Goal: Task Accomplishment & Management: Use online tool/utility

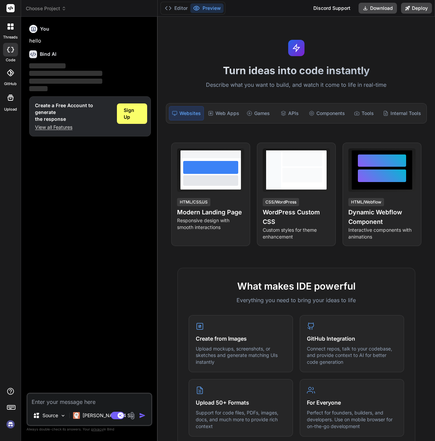
click at [11, 77] on div at bounding box center [10, 72] width 15 height 15
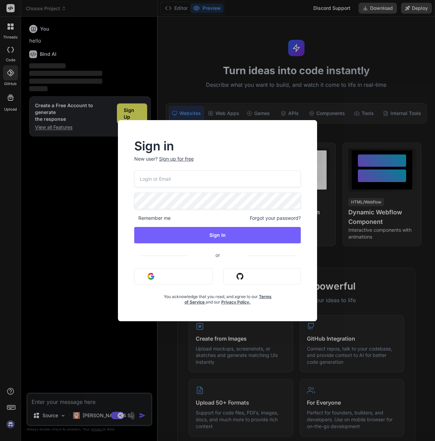
click at [171, 181] on input "email" at bounding box center [217, 178] width 167 height 17
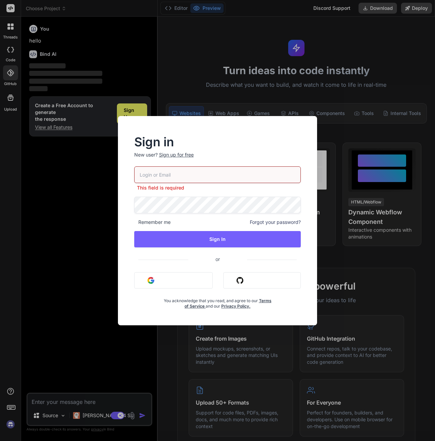
click at [249, 281] on button "Sign in with Github" at bounding box center [263, 280] width 78 height 16
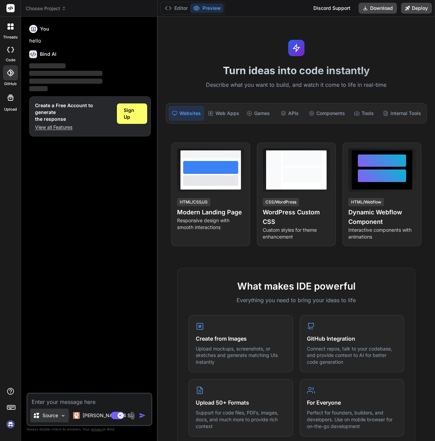
click at [46, 417] on p "Source" at bounding box center [51, 415] width 16 height 7
type textarea "x"
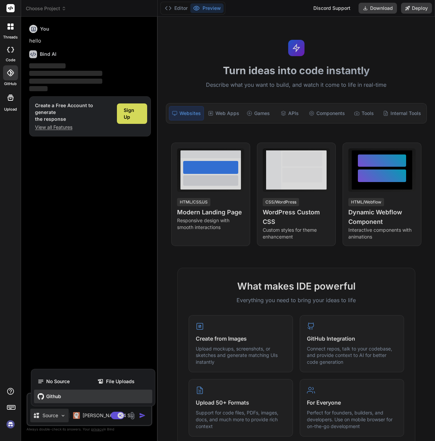
click at [62, 392] on div "Github" at bounding box center [93, 397] width 118 height 14
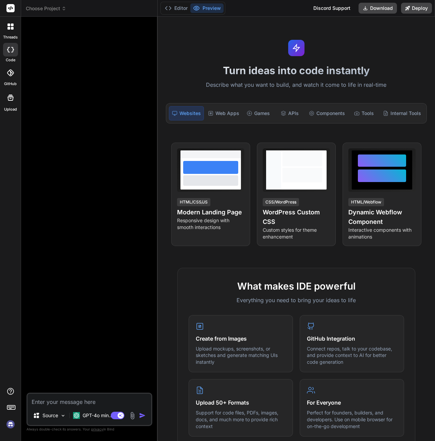
click at [11, 77] on div at bounding box center [10, 72] width 15 height 15
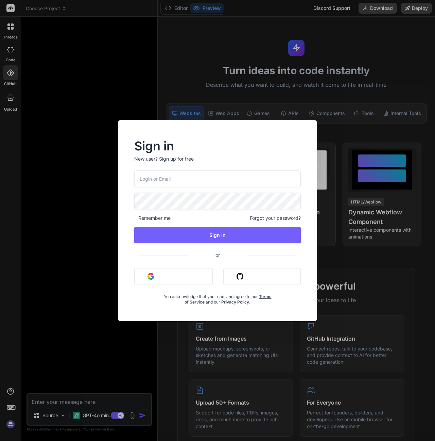
click at [235, 281] on button "Sign in with Github" at bounding box center [263, 276] width 78 height 16
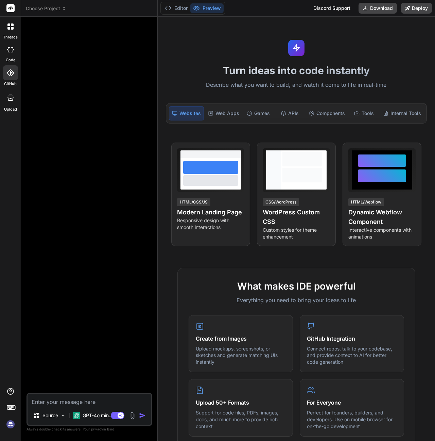
click at [7, 78] on div at bounding box center [10, 72] width 15 height 15
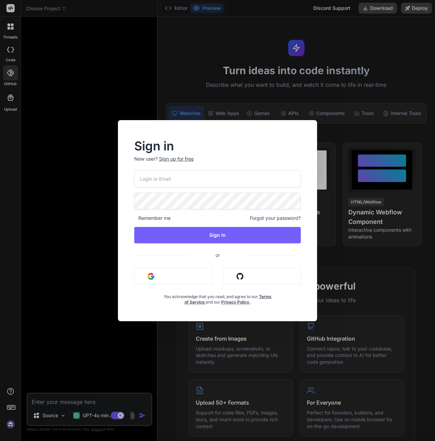
click at [59, 120] on div "Sign in New user? Sign up for free Remember me Forgot your password? Sign In or…" at bounding box center [217, 220] width 435 height 441
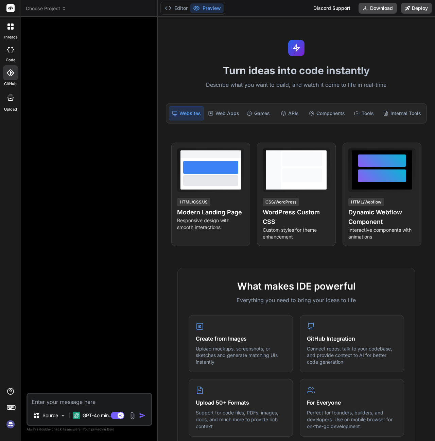
click at [16, 37] on label "threads" at bounding box center [10, 37] width 15 height 6
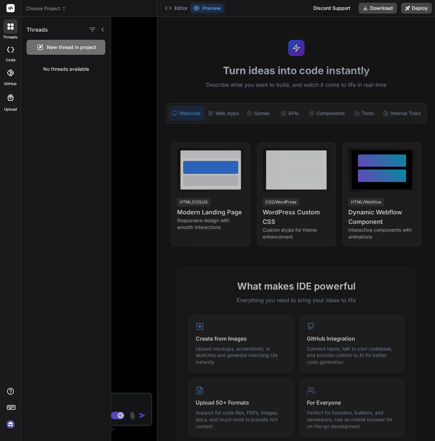
click at [11, 50] on icon at bounding box center [10, 49] width 7 height 5
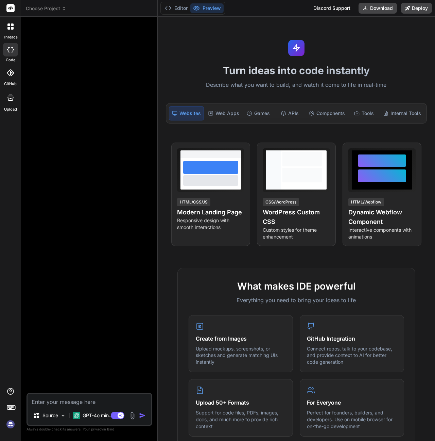
click at [10, 54] on div at bounding box center [10, 50] width 15 height 14
click at [10, 406] on rect at bounding box center [11, 407] width 8 height 4
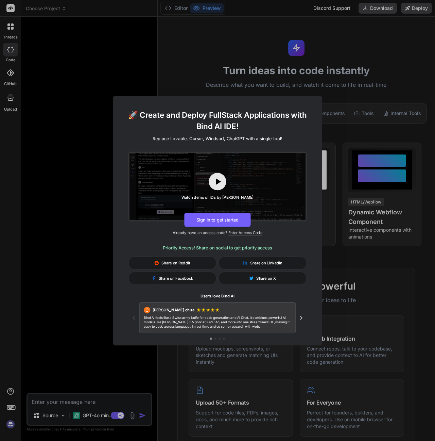
click at [213, 59] on div "🚀 Create and Deploy FullStack Applications with Bind AI IDE! Replace Lovable, C…" at bounding box center [217, 220] width 435 height 441
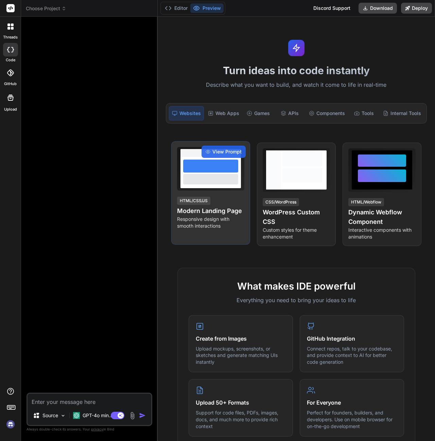
scroll to position [9, 0]
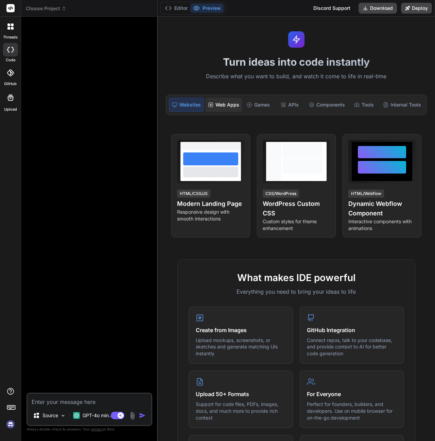
click at [222, 107] on div "Web Apps" at bounding box center [223, 105] width 37 height 14
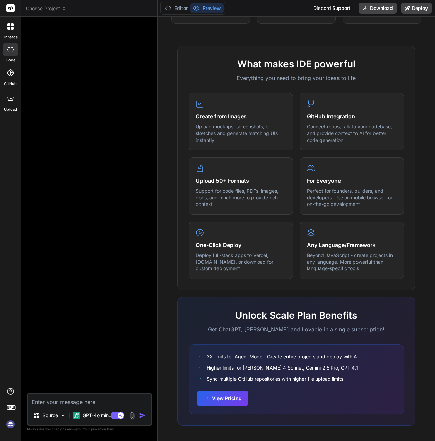
scroll to position [211, 0]
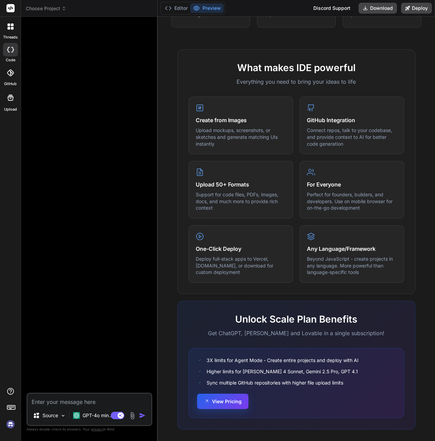
click at [215, 401] on button "View Pricing" at bounding box center [222, 401] width 51 height 15
type textarea "x"
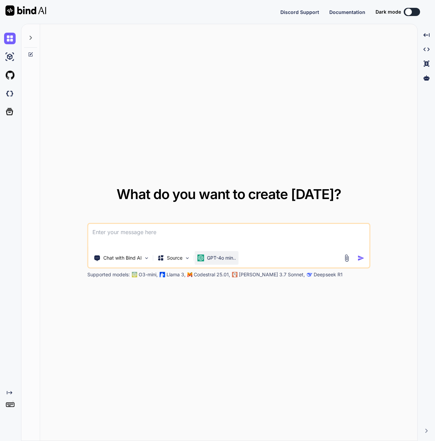
type textarea "x"
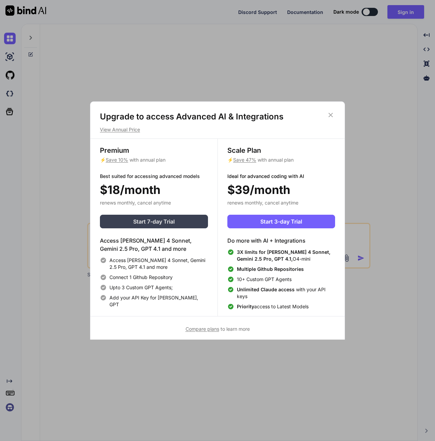
click at [148, 221] on span "Start 7-day Trial" at bounding box center [154, 221] width 42 height 8
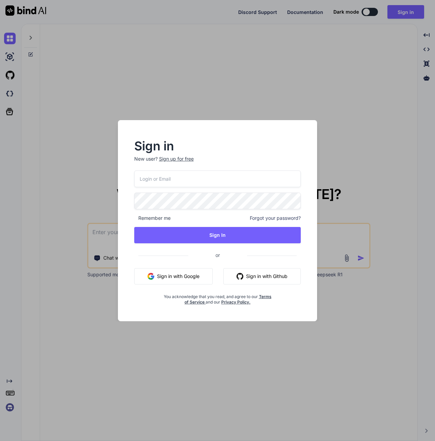
click at [188, 278] on button "Sign in with Google" at bounding box center [173, 276] width 79 height 16
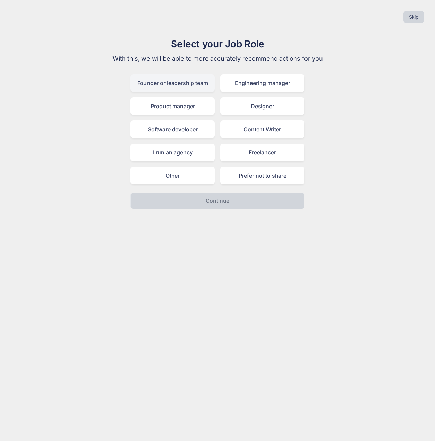
click at [209, 83] on div "Founder or leadership team" at bounding box center [173, 83] width 84 height 18
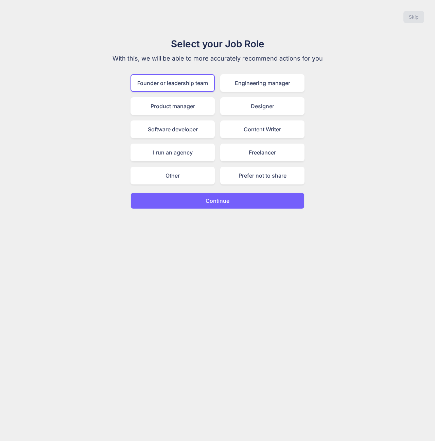
click at [218, 212] on div "Skip Select your Job Role With this, we will be able to more accurately recomme…" at bounding box center [217, 220] width 435 height 441
click at [223, 201] on p "Continue" at bounding box center [218, 201] width 24 height 8
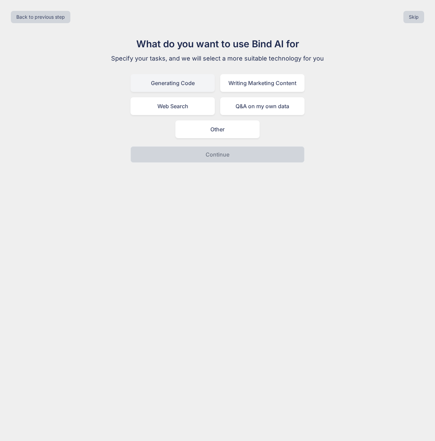
click at [184, 85] on div "Generating Code" at bounding box center [173, 83] width 84 height 18
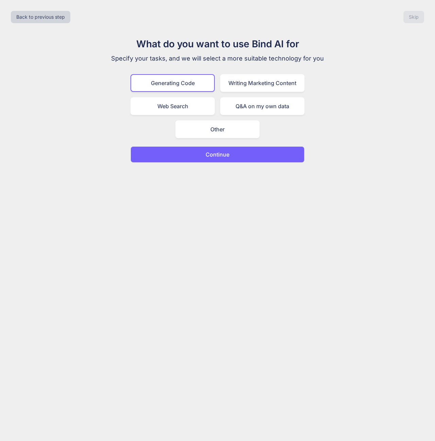
click at [202, 165] on div "Back to previous step Skip What do you want to use Bind AI for Specify your tas…" at bounding box center [217, 220] width 435 height 441
click at [204, 162] on button "Continue" at bounding box center [218, 154] width 174 height 16
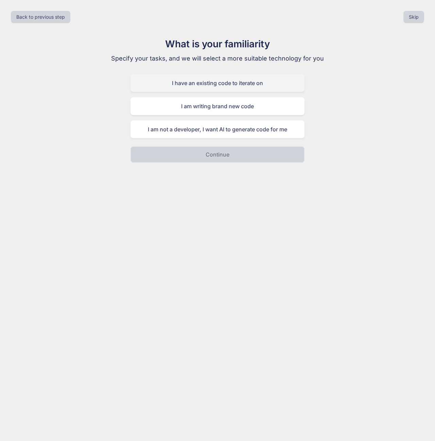
click at [220, 89] on div "I have an existing code to iterate on" at bounding box center [218, 83] width 174 height 18
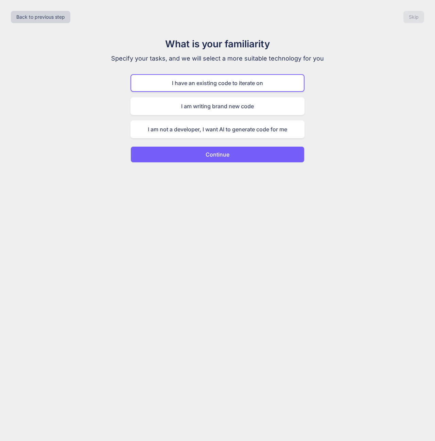
click at [219, 157] on p "Continue" at bounding box center [218, 154] width 24 height 8
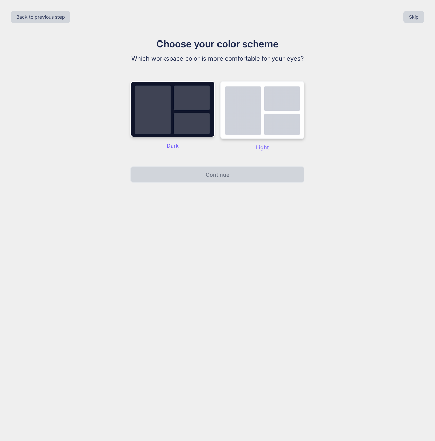
click at [232, 124] on img at bounding box center [262, 110] width 84 height 58
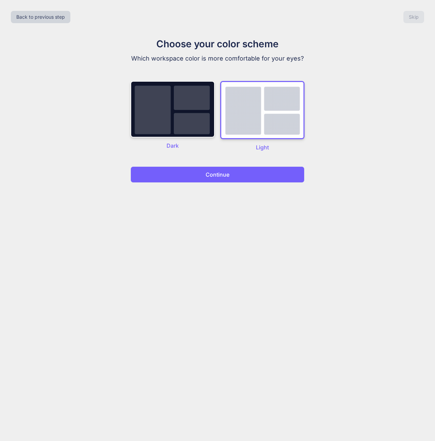
click at [208, 185] on div "Back to previous step Skip Choose your color scheme Which workspace color is mo…" at bounding box center [217, 220] width 435 height 441
click at [210, 179] on button "Continue" at bounding box center [218, 174] width 174 height 16
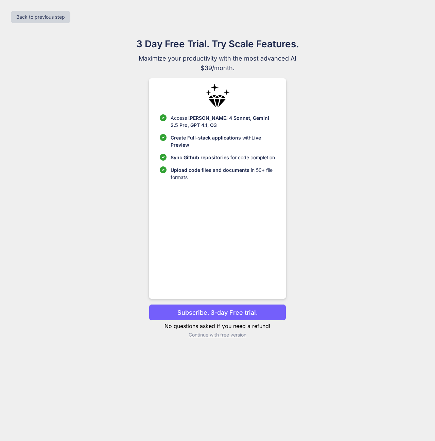
click at [219, 307] on button "Subscribe. 3-day Free trial." at bounding box center [217, 312] width 137 height 16
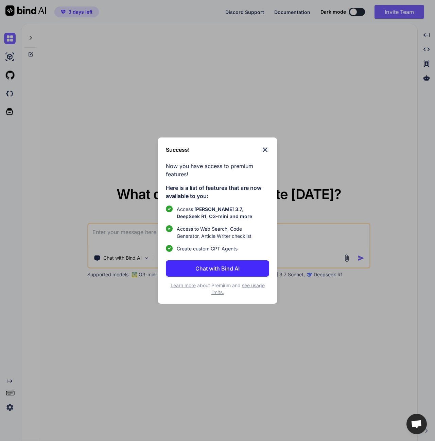
click at [253, 264] on button "Chat with Bind AI" at bounding box center [217, 268] width 103 height 16
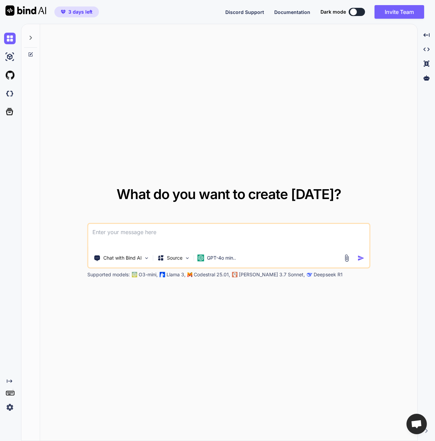
click at [218, 230] on textarea at bounding box center [228, 236] width 281 height 25
click at [183, 258] on div "Source" at bounding box center [174, 258] width 38 height 14
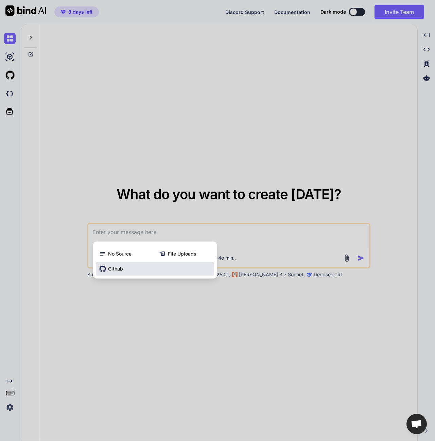
click at [127, 263] on div "Github" at bounding box center [155, 269] width 118 height 14
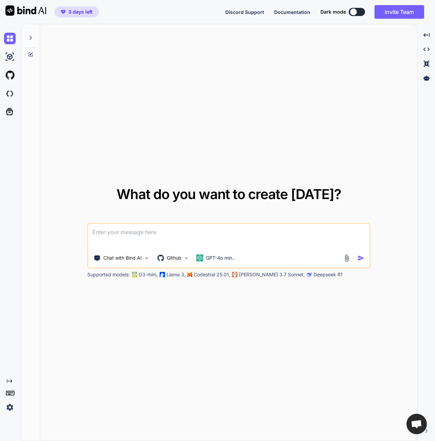
click at [238, 244] on textarea at bounding box center [228, 236] width 281 height 25
click at [141, 259] on p "Chat with Bind AI" at bounding box center [122, 257] width 38 height 7
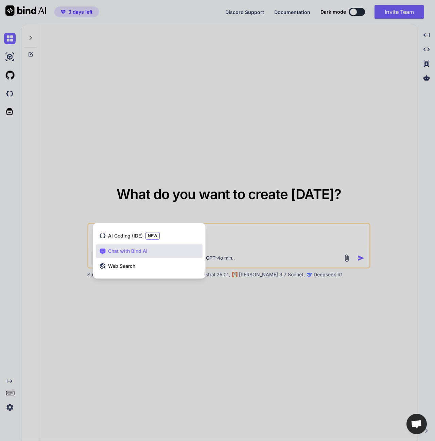
click at [277, 239] on div at bounding box center [217, 220] width 435 height 441
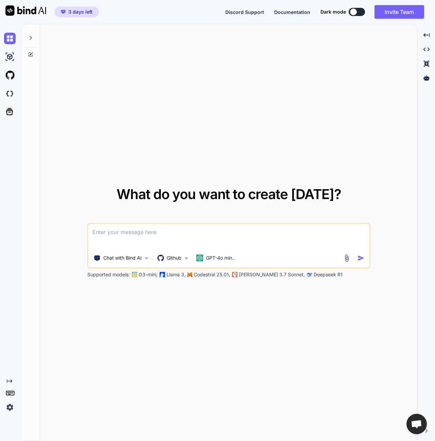
click at [115, 266] on div "Chat with Bind AI Github GPT-4o min.." at bounding box center [228, 246] width 283 height 46
click at [116, 263] on div "Chat with Bind AI" at bounding box center [121, 258] width 61 height 14
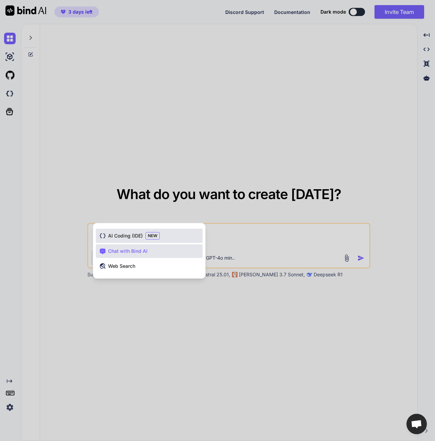
click at [124, 240] on div "AI Coding (IDE) NEW" at bounding box center [149, 236] width 107 height 14
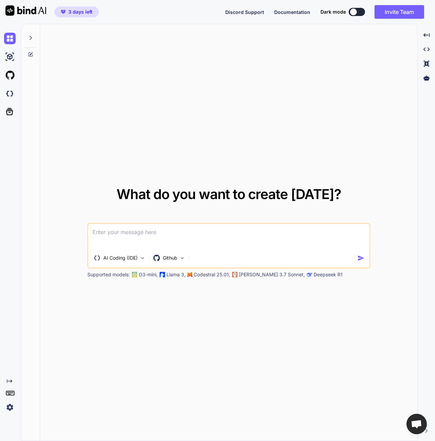
click at [151, 236] on textarea at bounding box center [228, 236] width 281 height 25
click at [171, 255] on p "Github" at bounding box center [170, 257] width 15 height 7
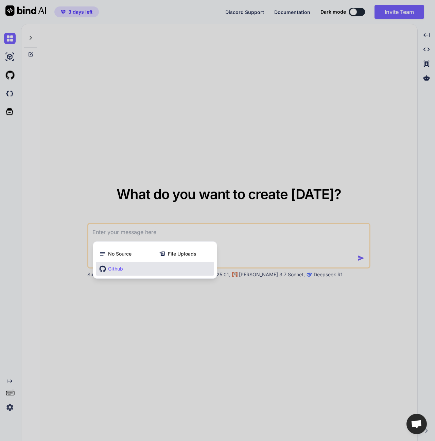
click at [158, 268] on div "Github" at bounding box center [155, 269] width 118 height 14
type textarea "x"
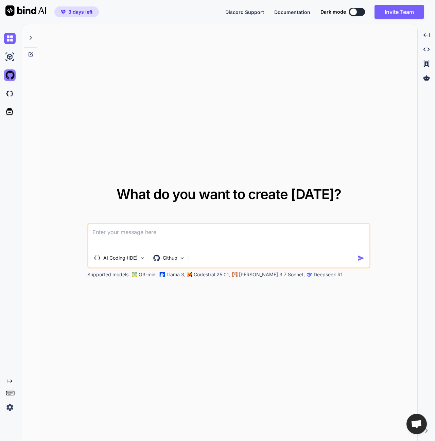
click at [12, 71] on img at bounding box center [10, 75] width 12 height 12
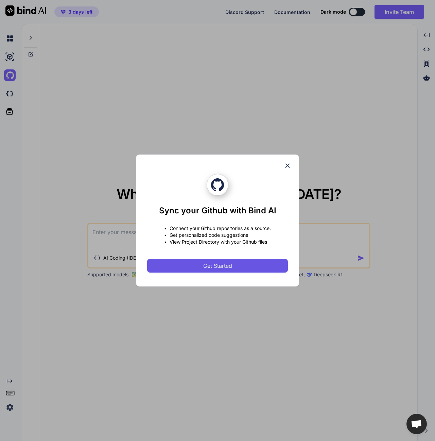
click at [211, 262] on span "Get Started" at bounding box center [217, 266] width 29 height 8
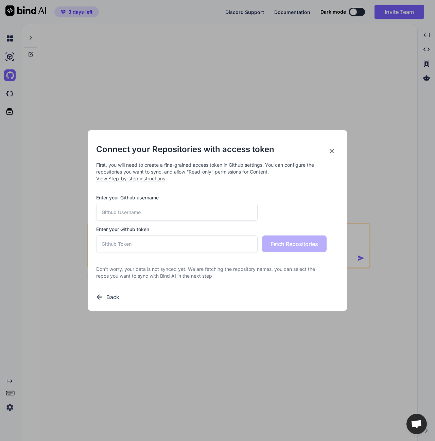
drag, startPoint x: 190, startPoint y: 222, endPoint x: 187, endPoint y: 219, distance: 4.6
click at [190, 222] on div "Enter your Github username Enter your Github token Fetch Repositories" at bounding box center [217, 223] width 243 height 58
click at [184, 215] on input "text" at bounding box center [177, 212] width 162 height 17
type input "glpargun"
click at [189, 243] on input "text" at bounding box center [177, 243] width 162 height 17
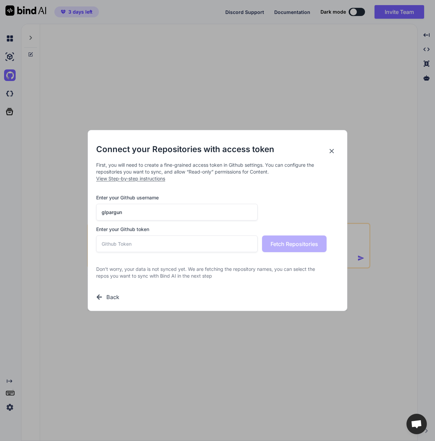
click at [144, 179] on span "View Step-by-step instructions" at bounding box center [130, 179] width 69 height 6
click at [173, 241] on input "text" at bounding box center [177, 243] width 162 height 17
paste input "github_pat_11AFMLR6Q0Zr5RiUJRES6D_KTbnfNSpr5hnA4GokoO3rzZB3u44hp8yJeT1d7GOLr87X…"
type input "github_pat_11AFMLR6Q0Zr5RiUJRES6D_KTbnfNSpr5hnA4GokoO3rzZB3u44hp8yJeT1d7GOLr87X…"
click at [269, 244] on button "Fetch Repositories" at bounding box center [294, 243] width 65 height 17
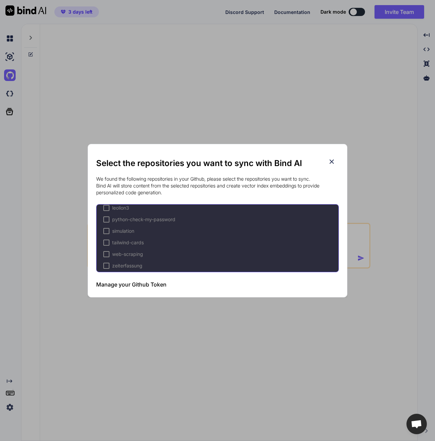
scroll to position [68, 0]
click at [138, 262] on span "zeiterfassung" at bounding box center [127, 261] width 30 height 7
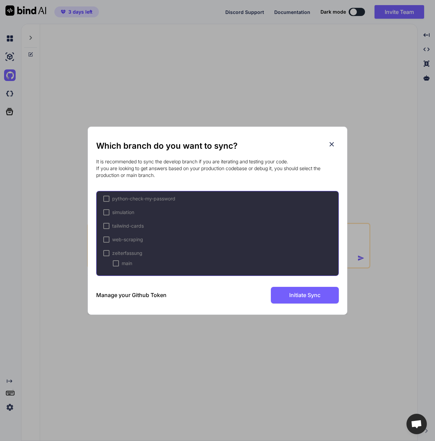
scroll to position [80, 0]
click at [108, 255] on div at bounding box center [106, 257] width 6 height 6
click at [121, 260] on span "zeiterfassung" at bounding box center [127, 263] width 30 height 7
click at [118, 270] on div at bounding box center [116, 273] width 6 height 6
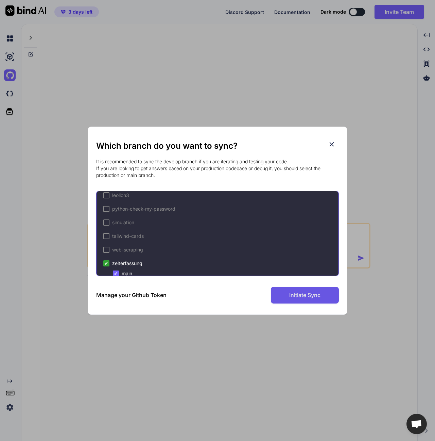
click at [305, 291] on button "Initiate Sync" at bounding box center [305, 295] width 68 height 17
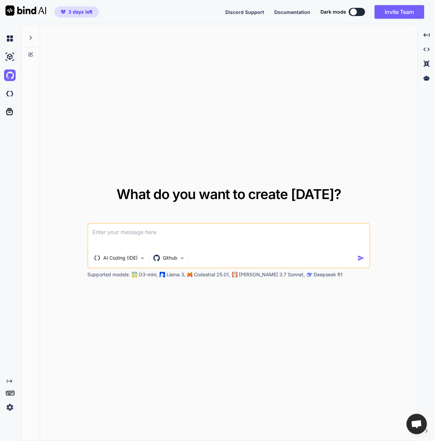
click at [225, 248] on textarea at bounding box center [228, 236] width 281 height 25
click at [275, 232] on textarea at bounding box center [228, 236] width 281 height 25
type textarea "the notification of the approval of time tracking is not working."
click at [233, 231] on textarea at bounding box center [228, 236] width 281 height 25
type textarea "can you see my repo?"
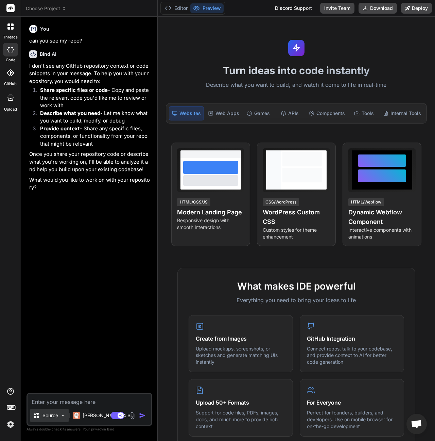
click at [65, 416] on img at bounding box center [63, 416] width 6 height 6
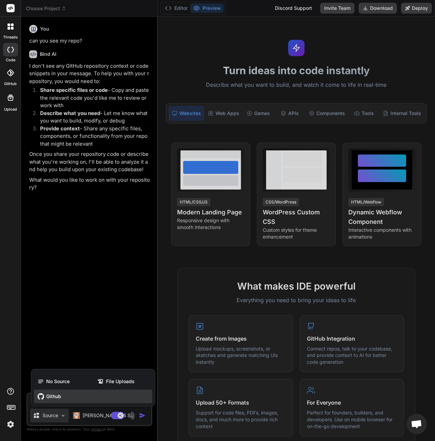
click at [60, 400] on div "Github" at bounding box center [93, 397] width 118 height 14
type textarea "x"
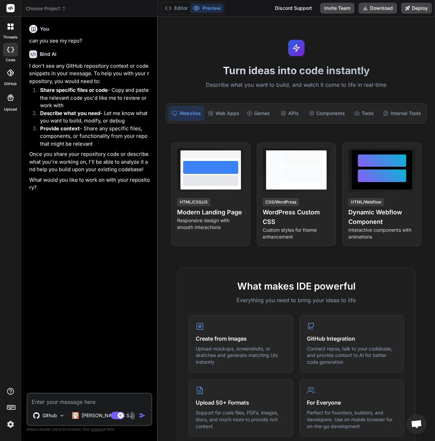
click at [82, 400] on textarea at bounding box center [90, 400] width 124 height 12
type textarea "n"
type textarea "x"
type textarea "no"
type textarea "x"
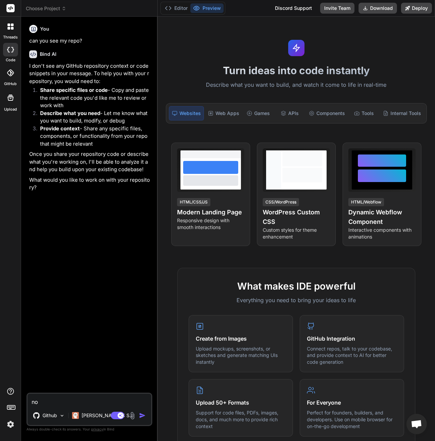
type textarea "now"
type textarea "x"
type textarea "now?"
type textarea "x"
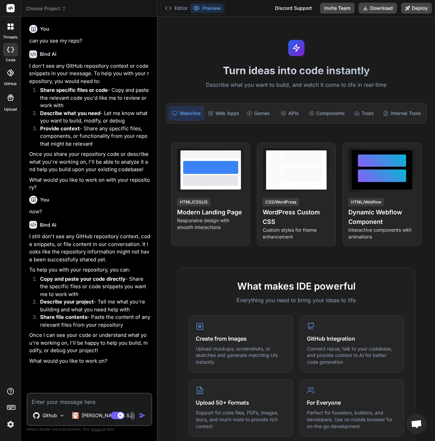
type textarea "x"
click at [188, 6] on button "Editor" at bounding box center [176, 8] width 28 height 10
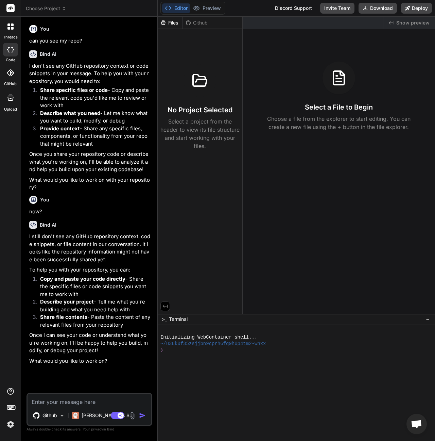
click at [348, 68] on div at bounding box center [339, 78] width 33 height 33
click at [202, 26] on div "Github" at bounding box center [197, 22] width 28 height 7
click at [200, 24] on div "Github" at bounding box center [197, 22] width 28 height 7
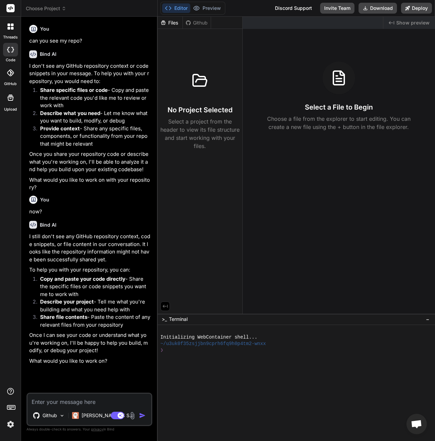
click at [166, 21] on div "Files" at bounding box center [170, 22] width 25 height 7
click at [196, 23] on div "Github" at bounding box center [197, 22] width 28 height 7
click at [225, 165] on div "Files Github No Project Selected Select a project from the header to view its f…" at bounding box center [200, 165] width 85 height 297
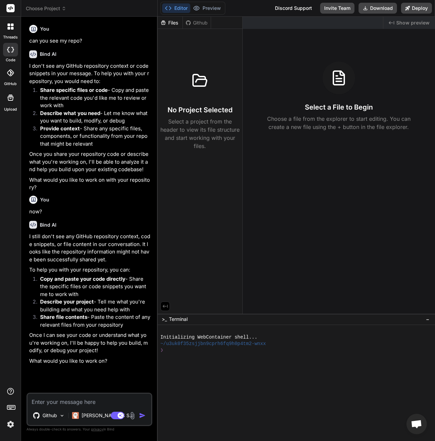
click at [175, 24] on div "Files" at bounding box center [170, 22] width 25 height 7
click at [173, 23] on div "Files" at bounding box center [170, 22] width 25 height 7
click at [280, 215] on div "Created with Pixso. Show preview Select a File to Begin Choose a file from the …" at bounding box center [339, 165] width 193 height 297
click at [10, 70] on icon at bounding box center [10, 72] width 7 height 7
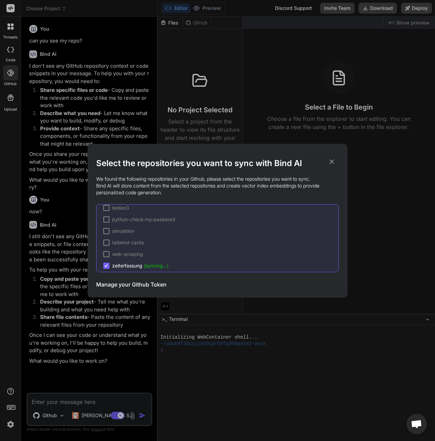
scroll to position [68, 0]
click at [331, 162] on icon at bounding box center [331, 161] width 7 height 7
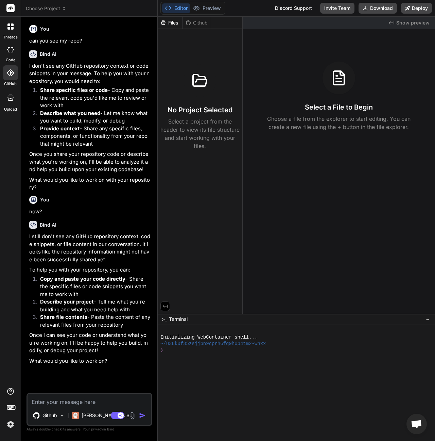
click at [11, 77] on div at bounding box center [10, 72] width 15 height 15
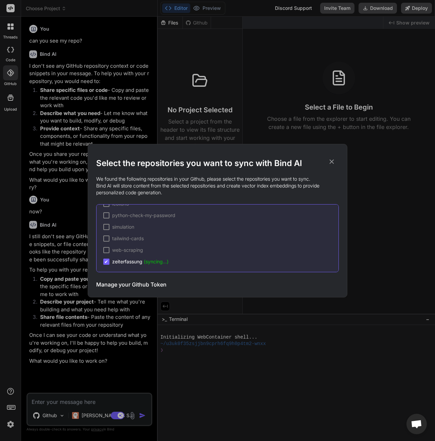
click at [119, 262] on span "zeiterfassung (syncing...)" at bounding box center [140, 261] width 56 height 7
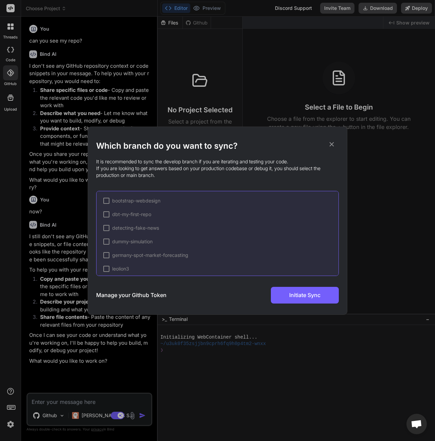
scroll to position [84, 0]
click at [114, 251] on span "zeiterfassung" at bounding box center [127, 253] width 30 height 7
click at [331, 146] on icon at bounding box center [331, 143] width 7 height 7
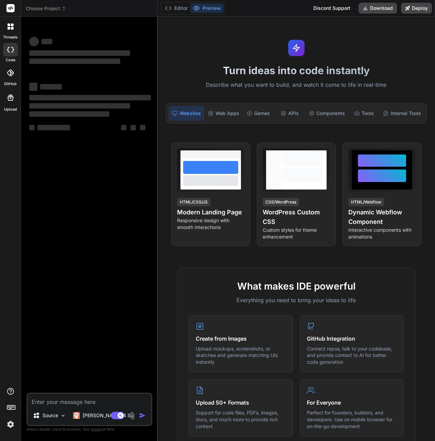
click at [7, 79] on div at bounding box center [10, 72] width 15 height 15
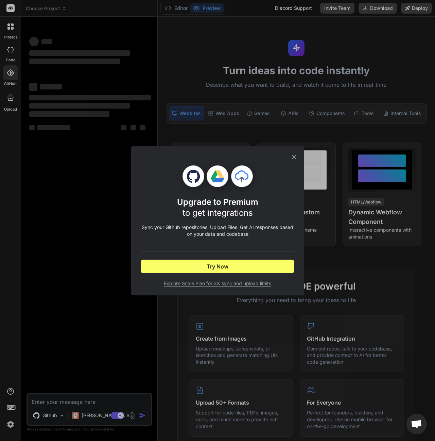
click at [296, 159] on icon at bounding box center [294, 157] width 4 height 4
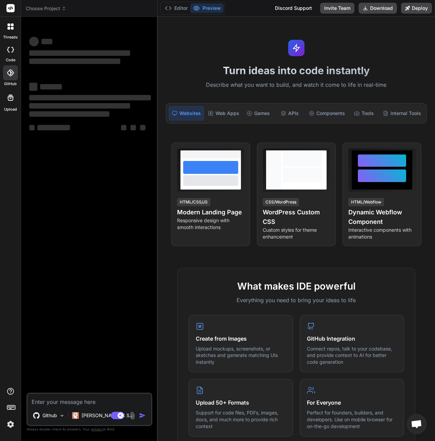
type textarea "x"
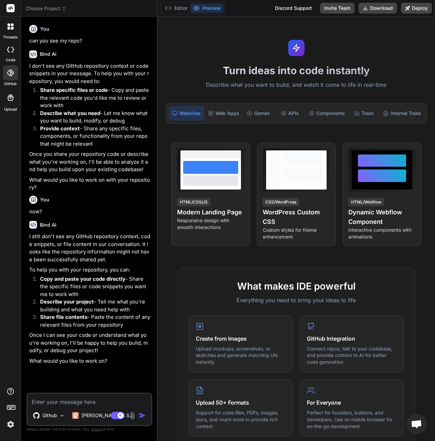
click at [3, 74] on div at bounding box center [10, 72] width 15 height 15
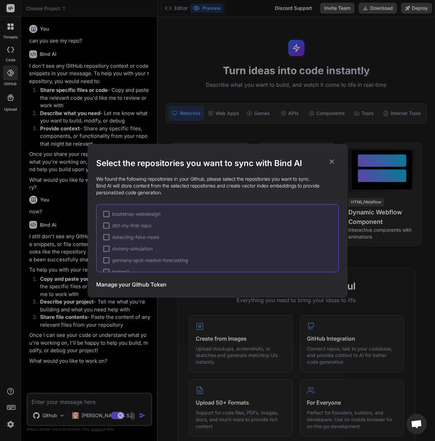
scroll to position [68, 0]
click at [333, 162] on icon at bounding box center [331, 161] width 7 height 7
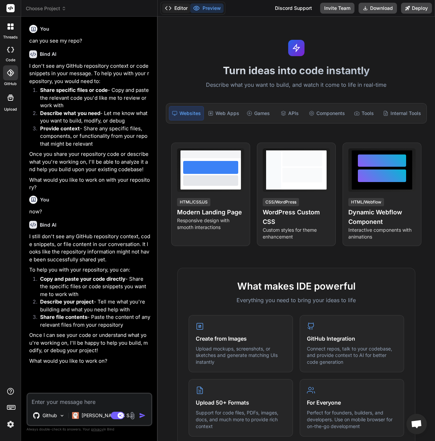
click at [179, 8] on button "Editor" at bounding box center [176, 8] width 28 height 10
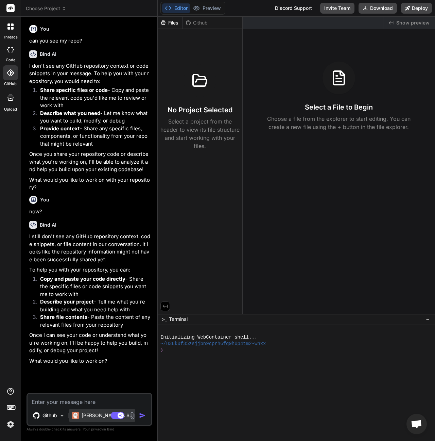
click at [94, 416] on p "[PERSON_NAME] 4 S.." at bounding box center [107, 415] width 51 height 7
click at [280, 373] on div at bounding box center [294, 376] width 267 height 6
click at [18, 71] on div "GitHub" at bounding box center [10, 75] width 21 height 24
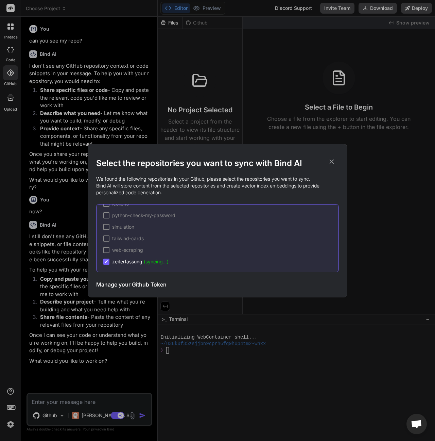
click at [335, 160] on icon at bounding box center [331, 161] width 7 height 7
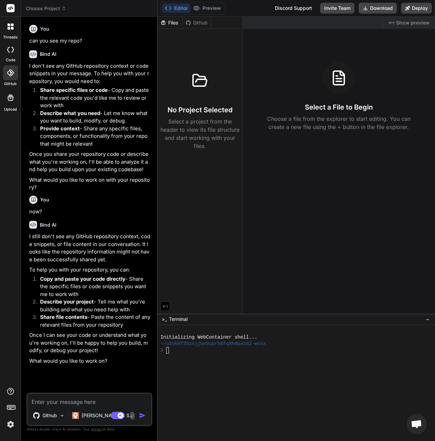
click at [9, 83] on label "GitHub" at bounding box center [10, 84] width 13 height 6
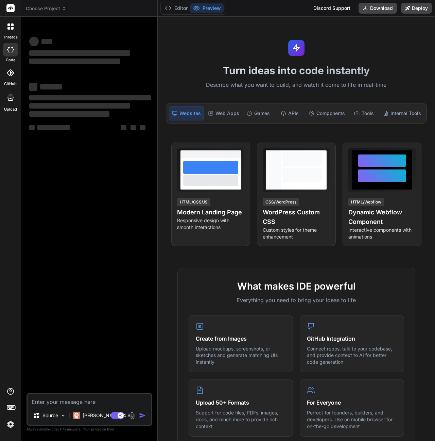
click at [8, 77] on div at bounding box center [10, 72] width 15 height 15
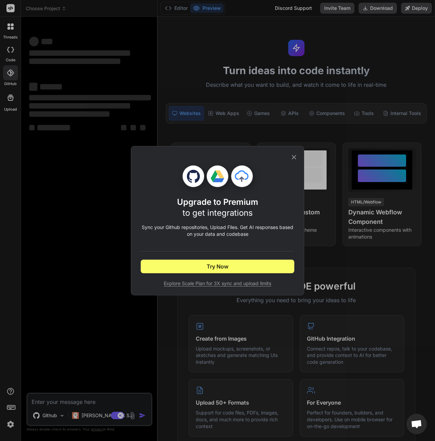
type textarea "x"
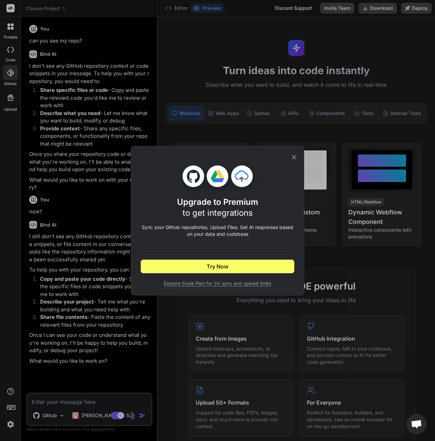
click at [293, 158] on icon at bounding box center [294, 157] width 4 height 4
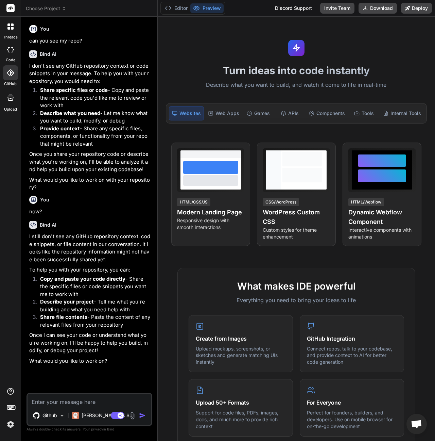
click at [3, 75] on div "GitHub" at bounding box center [10, 75] width 21 height 24
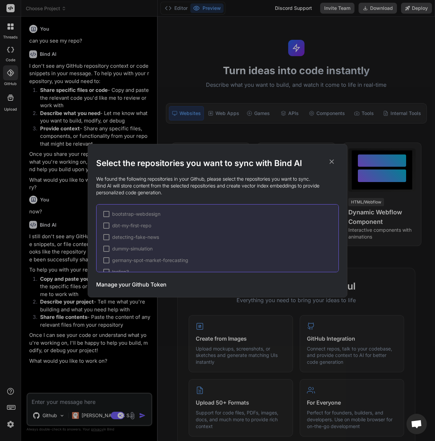
scroll to position [68, 0]
click at [329, 161] on icon at bounding box center [331, 161] width 7 height 7
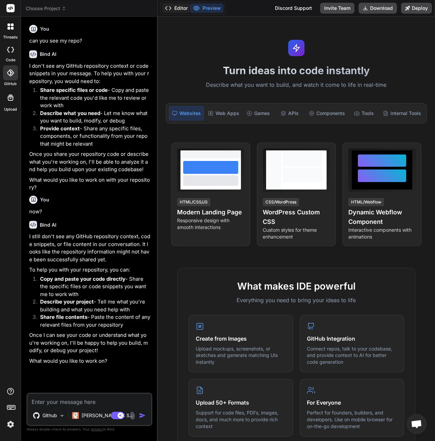
click at [185, 11] on button "Editor" at bounding box center [176, 8] width 28 height 10
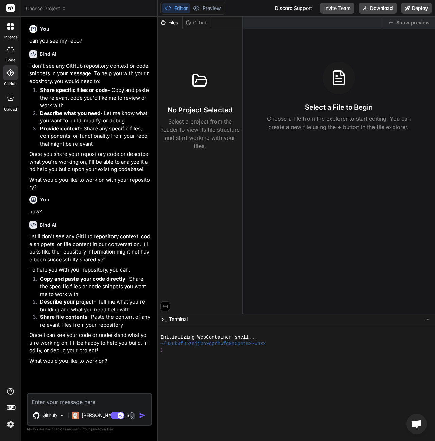
click at [197, 85] on icon at bounding box center [200, 80] width 16 height 16
drag, startPoint x: 196, startPoint y: 100, endPoint x: 196, endPoint y: 106, distance: 5.4
click at [196, 106] on div "No Project Selected Select a project from the header to view its file structure…" at bounding box center [200, 107] width 79 height 86
drag, startPoint x: 196, startPoint y: 113, endPoint x: 204, endPoint y: 59, distance: 55.0
click at [197, 113] on h3 "No Project Selected" at bounding box center [200, 110] width 65 height 10
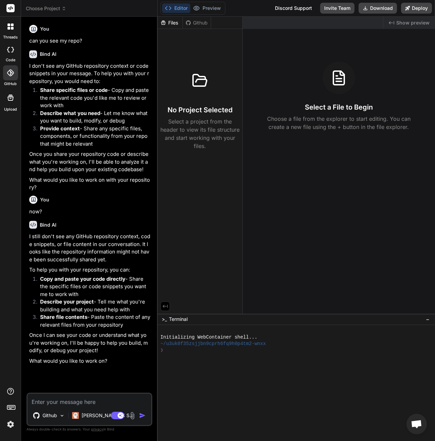
click at [203, 23] on div "Github" at bounding box center [197, 22] width 28 height 7
click at [269, 119] on p "Choose a file from the explorer to start editing. You can create a new file usi…" at bounding box center [339, 123] width 152 height 16
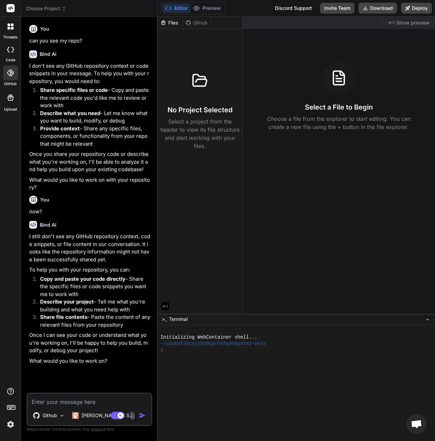
click at [12, 73] on icon at bounding box center [10, 72] width 7 height 7
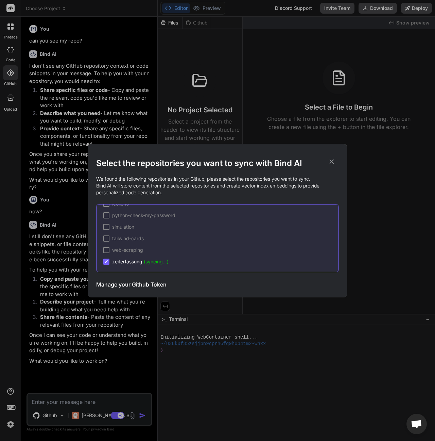
click at [333, 166] on h2 "Select the repositories you want to sync with Bind AI" at bounding box center [217, 163] width 243 height 11
click at [330, 161] on icon at bounding box center [331, 161] width 7 height 7
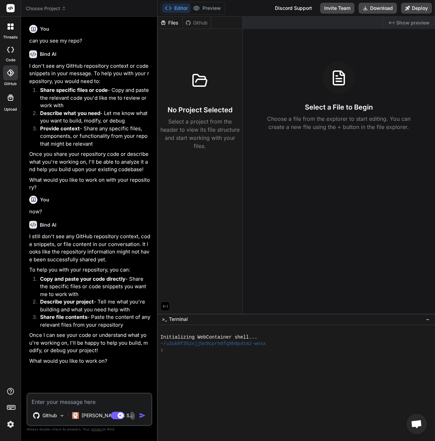
click at [5, 73] on div at bounding box center [10, 72] width 15 height 15
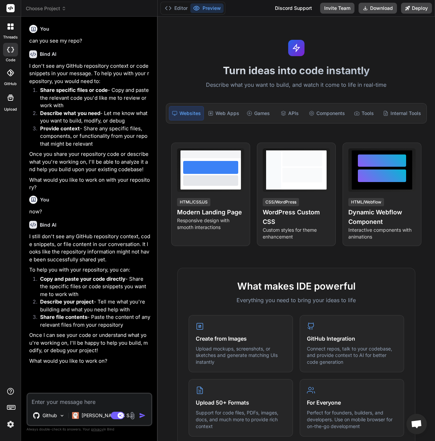
type textarea "x"
click at [11, 77] on div at bounding box center [10, 72] width 15 height 15
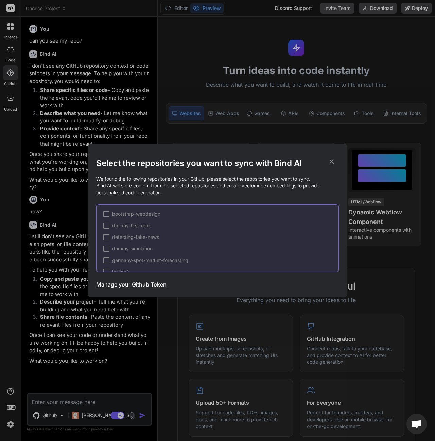
scroll to position [68, 0]
drag, startPoint x: 154, startPoint y: 288, endPoint x: 151, endPoint y: 286, distance: 3.5
click at [151, 286] on h3 "Manage your Github Token" at bounding box center [131, 284] width 70 height 8
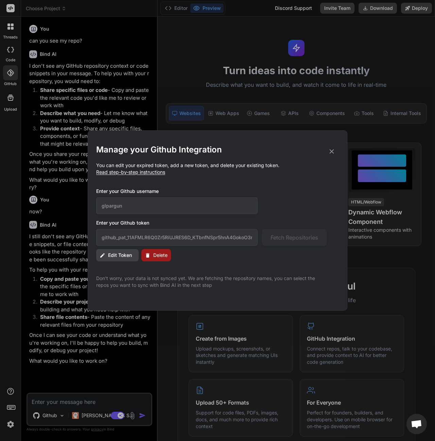
drag, startPoint x: 162, startPoint y: 258, endPoint x: 131, endPoint y: 265, distance: 31.8
click at [132, 266] on div "Manage your Github Integration You can edit your expired token, add a new token…" at bounding box center [217, 216] width 243 height 144
click at [126, 256] on span "Edit Token" at bounding box center [120, 255] width 24 height 7
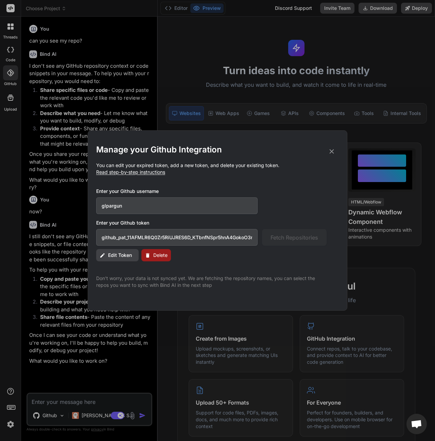
click at [122, 262] on div "Manage your Github Integration You can edit your expired token, add a new token…" at bounding box center [217, 216] width 243 height 144
click at [125, 254] on span "Edit Token" at bounding box center [120, 255] width 24 height 7
click at [124, 254] on span "Edit Token" at bounding box center [120, 255] width 24 height 7
click at [156, 258] on span "Delete" at bounding box center [160, 255] width 14 height 7
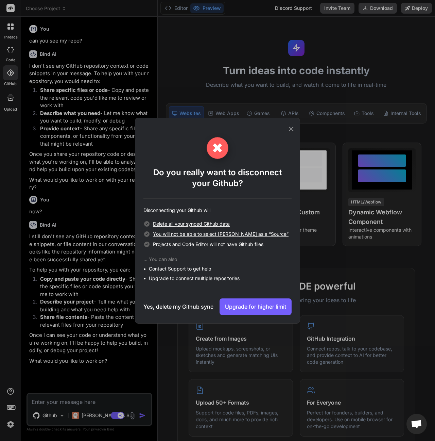
click at [198, 306] on h3 "Yes, delete my Github sync" at bounding box center [179, 306] width 70 height 8
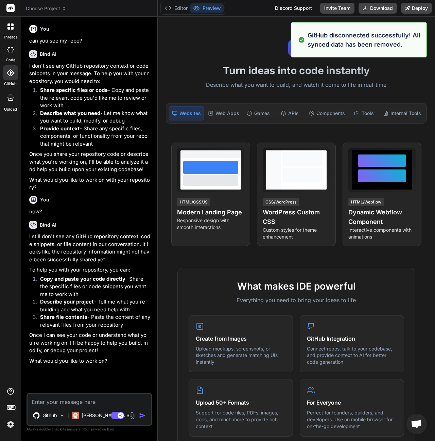
click at [12, 72] on icon at bounding box center [10, 72] width 7 height 7
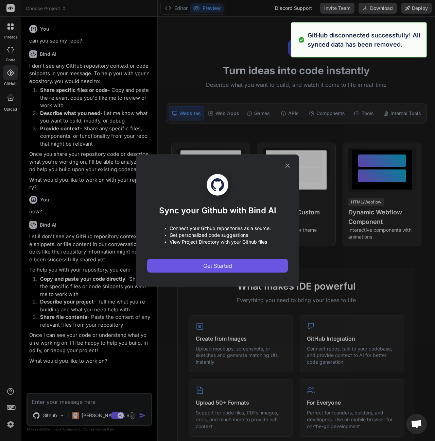
click at [210, 263] on span "Get Started" at bounding box center [217, 266] width 29 height 8
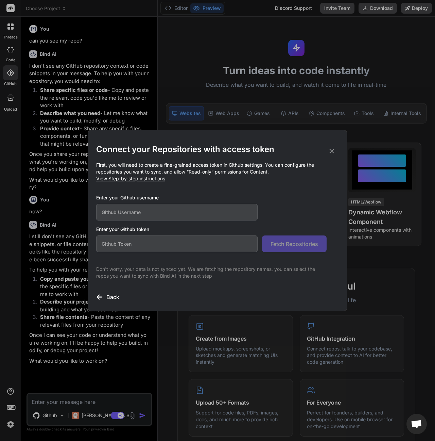
click at [158, 216] on input "text" at bounding box center [177, 212] width 162 height 17
type input "glpargun"
paste input "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"
type input "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"
click at [293, 245] on span "Fetch Repositories" at bounding box center [295, 244] width 48 height 8
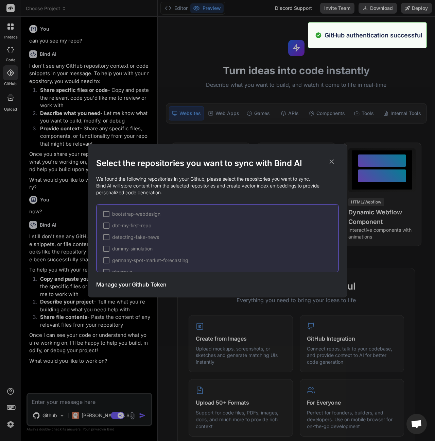
scroll to position [114, 0]
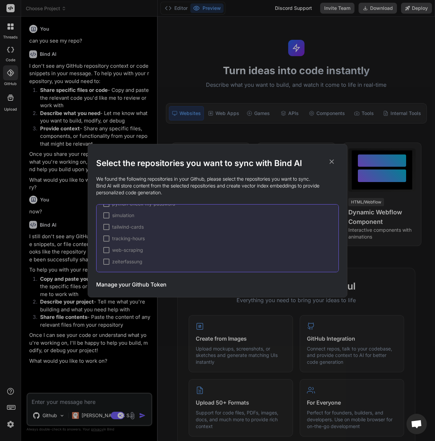
click at [106, 262] on div at bounding box center [106, 262] width 6 height 6
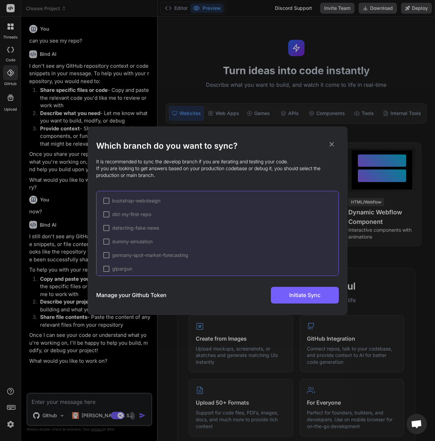
scroll to position [138, 0]
click at [109, 255] on div at bounding box center [106, 253] width 6 height 6
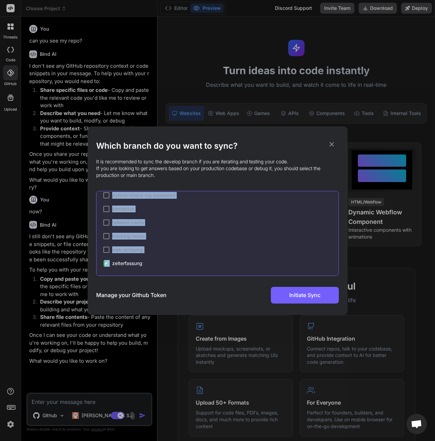
click at [122, 260] on div "bootstrap-webdesign dbt-my-first-repo detecting-fake-news dummy-simulation germ…" at bounding box center [217, 233] width 243 height 85
click at [122, 262] on span "zeiterfassung" at bounding box center [127, 263] width 30 height 7
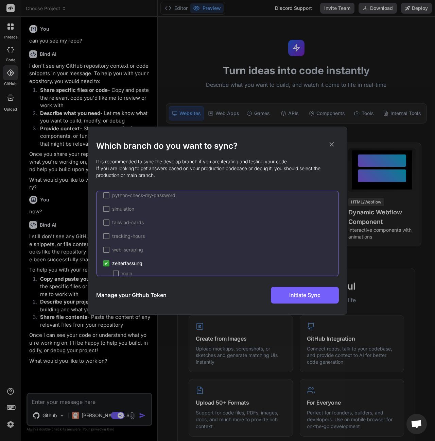
scroll to position [138, 0]
click at [117, 263] on div at bounding box center [116, 263] width 6 height 6
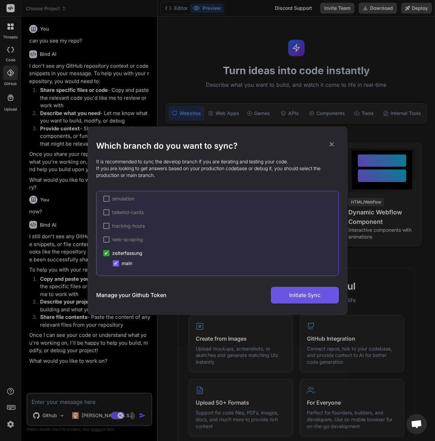
click at [304, 300] on button "Initiate Sync" at bounding box center [305, 295] width 68 height 17
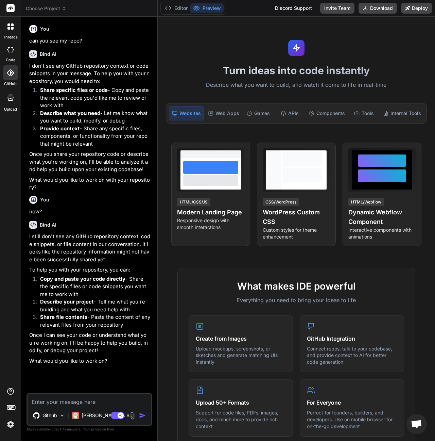
click at [10, 75] on icon at bounding box center [10, 72] width 7 height 7
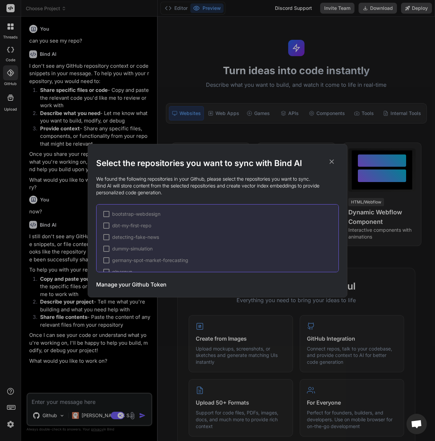
scroll to position [114, 0]
click at [334, 160] on icon at bounding box center [332, 161] width 4 height 4
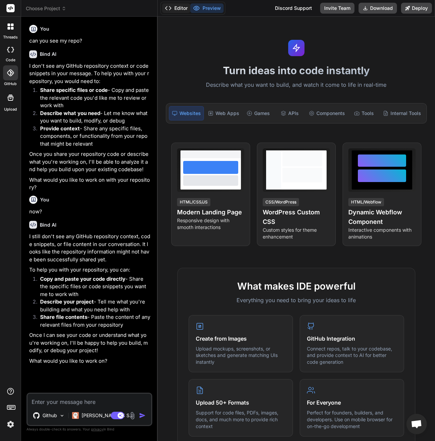
click at [179, 7] on button "Editor" at bounding box center [176, 8] width 28 height 10
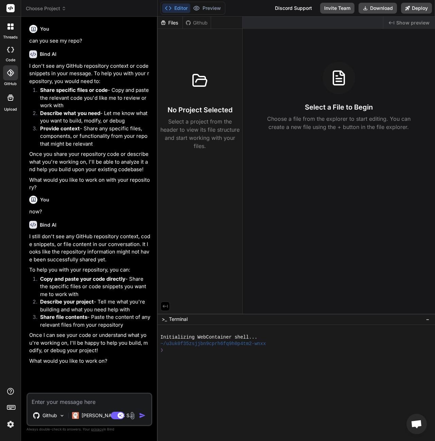
click at [198, 22] on div "Github" at bounding box center [197, 22] width 28 height 7
click at [9, 76] on div at bounding box center [10, 72] width 15 height 15
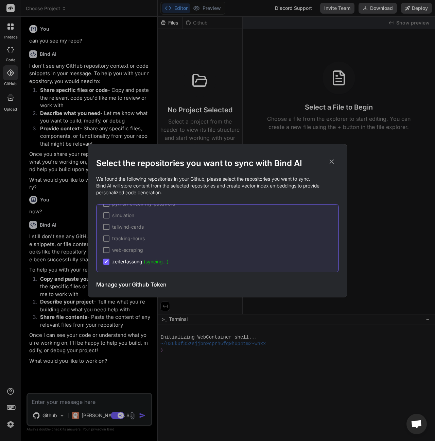
click at [334, 159] on icon at bounding box center [331, 161] width 7 height 7
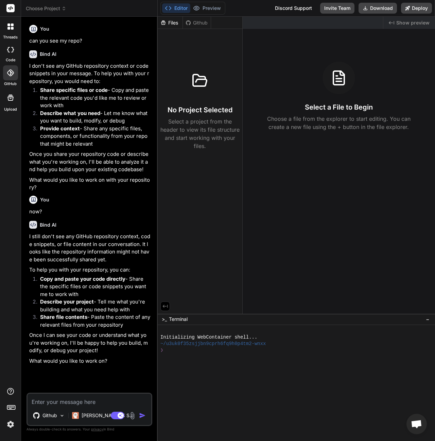
click at [9, 73] on icon at bounding box center [10, 72] width 7 height 7
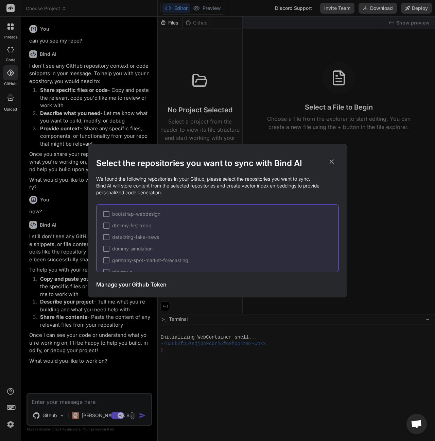
click at [9, 73] on div "Select the repositories you want to sync with Bind AI We found the following re…" at bounding box center [217, 220] width 435 height 441
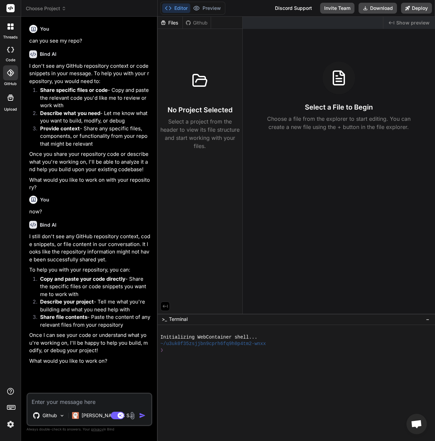
click at [14, 77] on div at bounding box center [10, 72] width 15 height 15
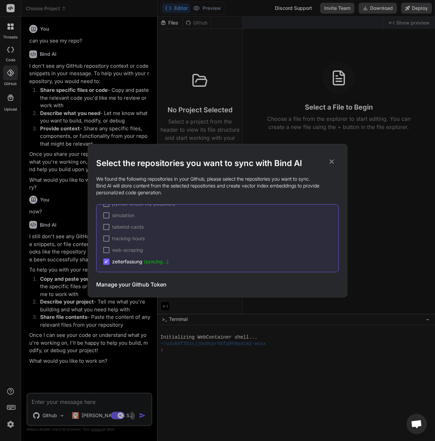
click at [171, 103] on div "Select the repositories you want to sync with Bind AI We found the following re…" at bounding box center [217, 220] width 435 height 441
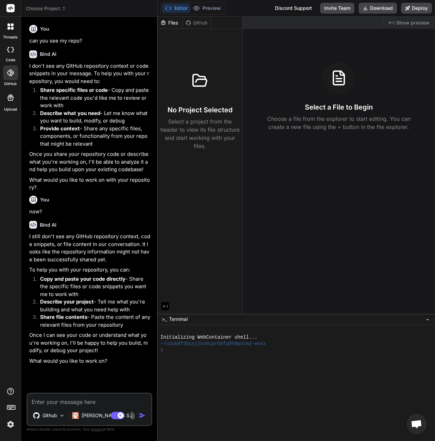
click at [10, 50] on icon at bounding box center [10, 49] width 7 height 5
click at [9, 33] on div at bounding box center [10, 26] width 14 height 14
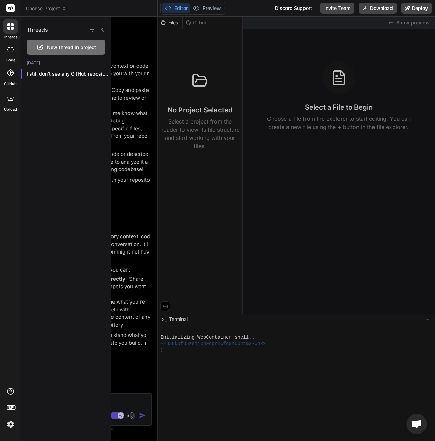
click at [9, 12] on rect at bounding box center [10, 8] width 8 height 8
click at [149, 158] on div at bounding box center [273, 229] width 324 height 424
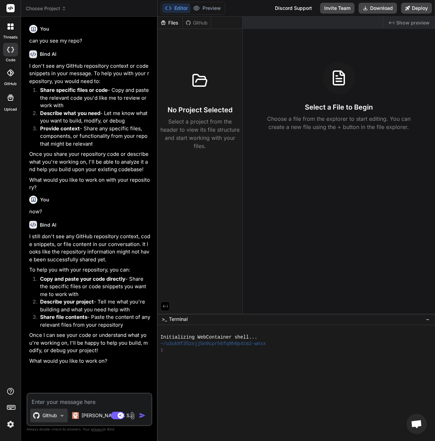
click at [41, 414] on div "Github" at bounding box center [45, 415] width 24 height 7
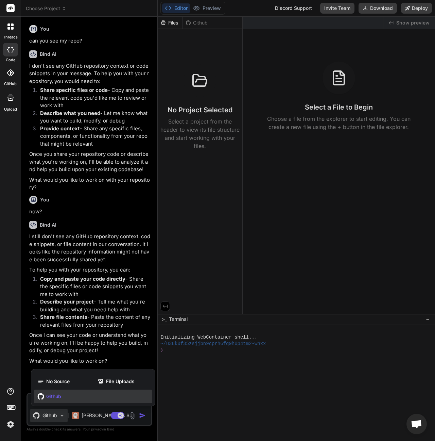
click at [54, 399] on span "Github" at bounding box center [53, 396] width 15 height 7
type textarea "x"
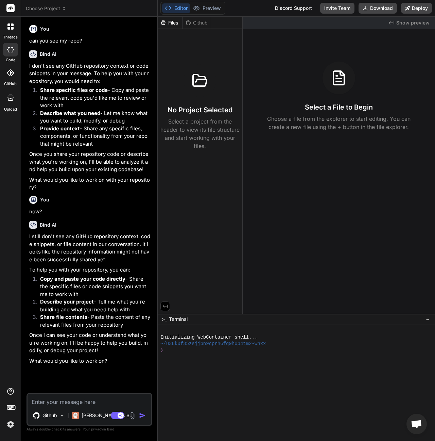
click at [54, 400] on textarea at bounding box center [90, 400] width 124 height 12
type textarea "d"
type textarea "x"
type textarea "di"
type textarea "x"
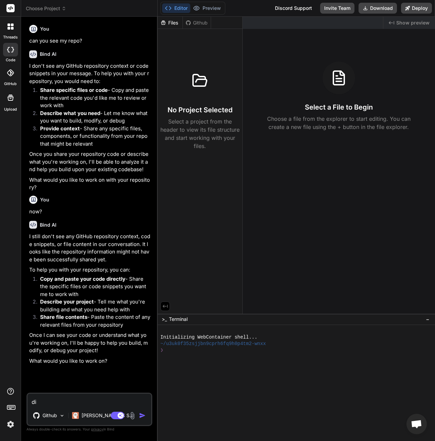
type textarea "di"
type textarea "x"
type textarea "di"
type textarea "x"
type textarea "d"
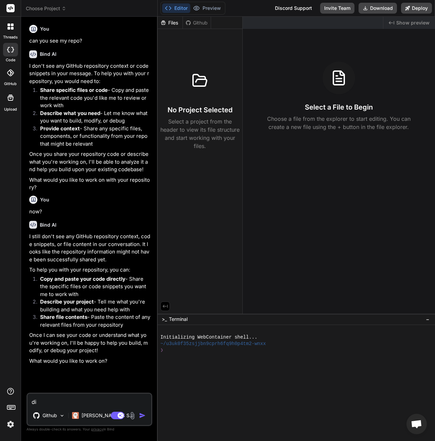
type textarea "x"
type textarea "do"
type textarea "x"
type textarea "do"
type textarea "x"
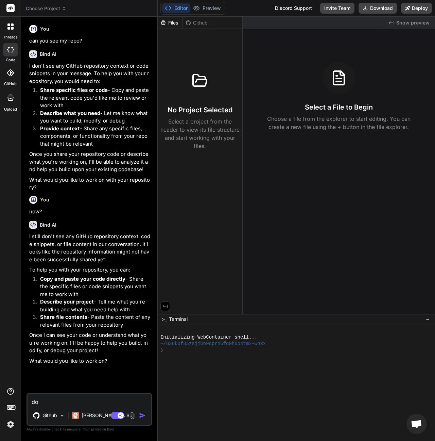
type textarea "do y"
type textarea "x"
type textarea "do yo"
type textarea "x"
type textarea "do you"
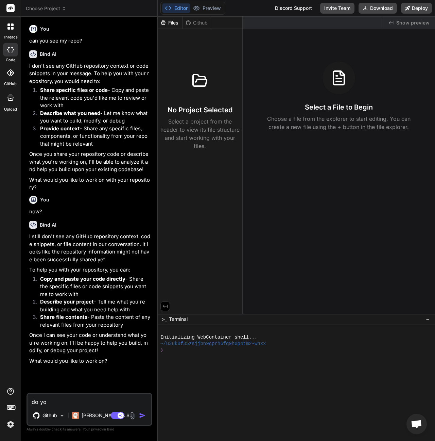
type textarea "x"
type textarea "do you"
type textarea "x"
type textarea "do you r"
type textarea "x"
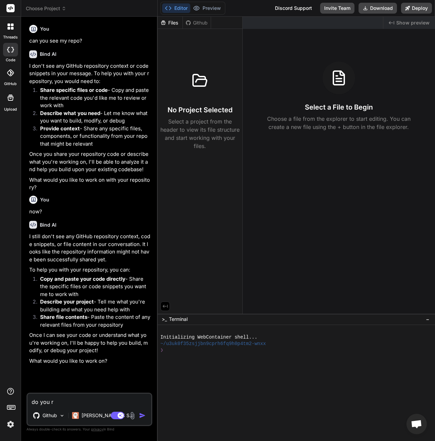
type textarea "do you re"
type textarea "x"
type textarea "do you rea"
type textarea "x"
type textarea "do you reac"
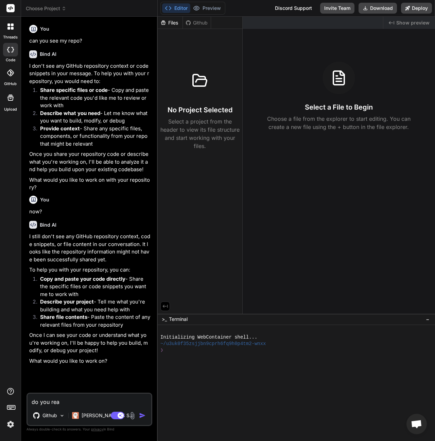
type textarea "x"
type textarea "do you reach"
type textarea "x"
type textarea "do you reach"
type textarea "x"
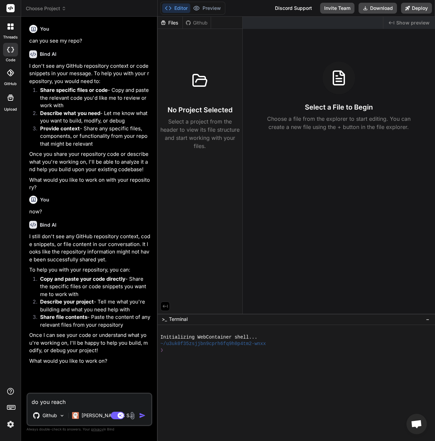
type textarea "do you reach n"
type textarea "x"
type textarea "do you reach no"
type textarea "x"
type textarea "do you reach now"
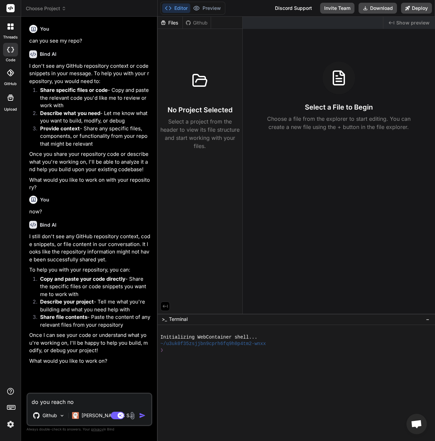
type textarea "x"
type textarea "do you reach now"
type textarea "x"
type textarea "do you reach now t"
type textarea "x"
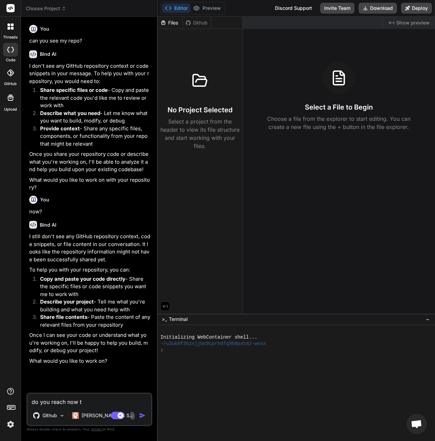
type textarea "do you reach now to"
type textarea "x"
type textarea "do you reach now to"
type textarea "x"
type textarea "do you reach now to m"
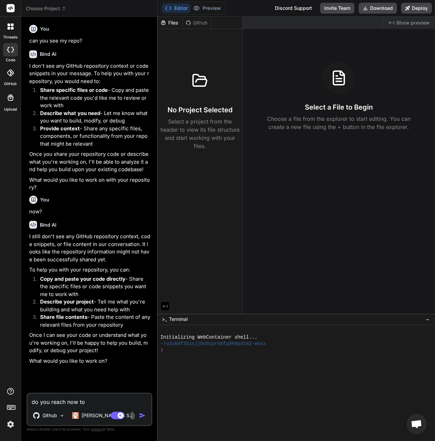
type textarea "x"
type textarea "do you reach now to my"
type textarea "x"
type textarea "do you reach now to my"
type textarea "x"
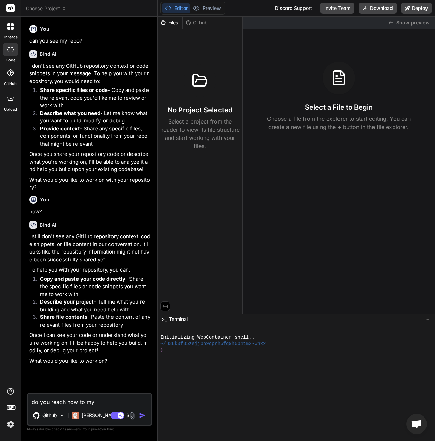
type textarea "do you reach now to my g"
type textarea "x"
type textarea "do you reach now to my gi"
type textarea "x"
type textarea "do you reach now to my git"
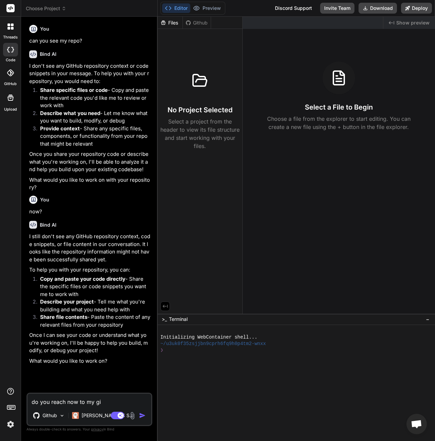
type textarea "x"
type textarea "do you reach now to my gith"
type textarea "x"
type textarea "do you reach now to my githu"
type textarea "x"
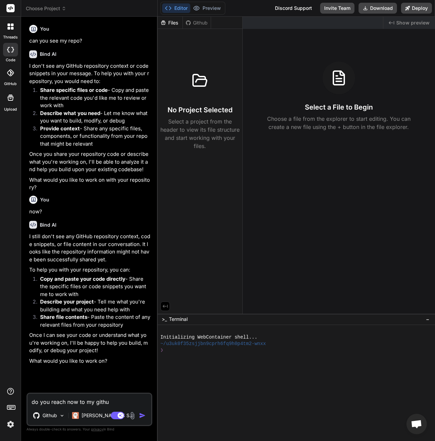
type textarea "do you reach now to my github"
type textarea "x"
type textarea "do you reach now to my GitHub?"
type textarea "x"
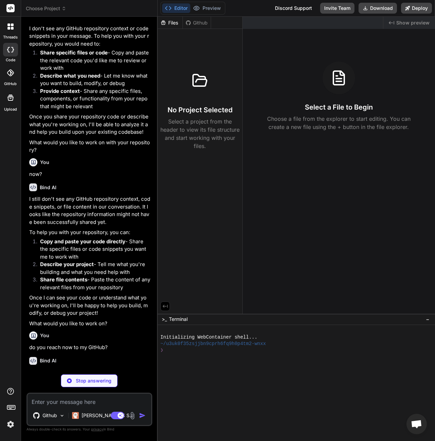
scroll to position [31, 0]
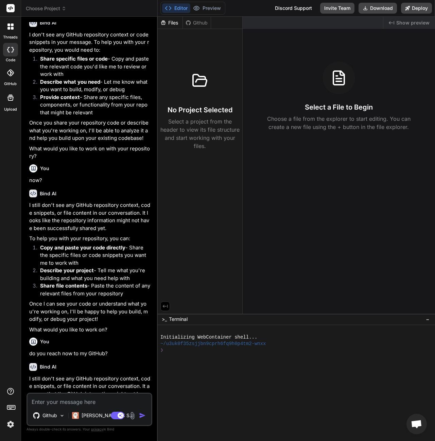
click at [5, 78] on div at bounding box center [10, 72] width 15 height 15
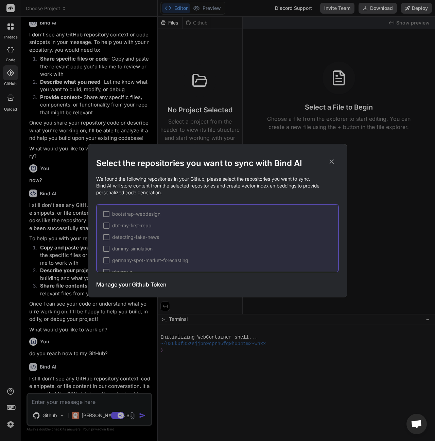
scroll to position [114, 0]
click at [334, 160] on icon at bounding box center [331, 161] width 7 height 7
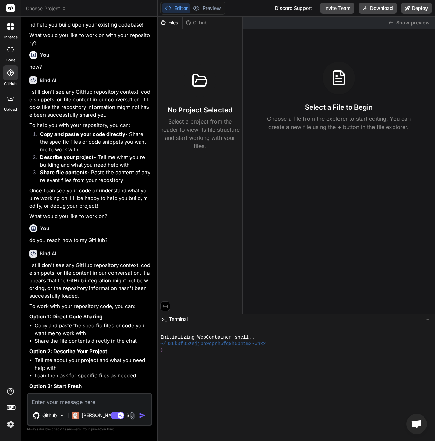
scroll to position [176, 0]
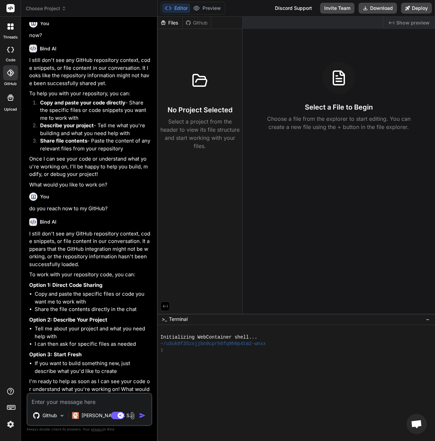
click at [11, 75] on icon at bounding box center [10, 72] width 7 height 7
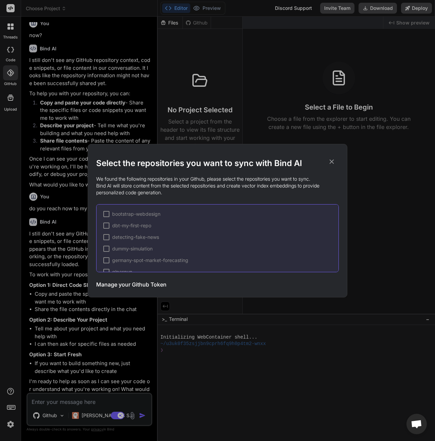
scroll to position [114, 0]
click at [332, 159] on icon at bounding box center [331, 161] width 7 height 7
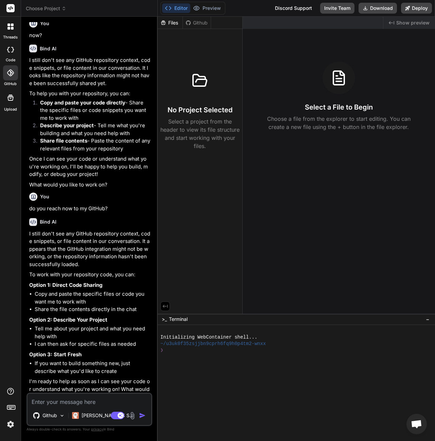
click at [9, 52] on div at bounding box center [10, 50] width 15 height 14
click at [11, 32] on div at bounding box center [10, 26] width 14 height 14
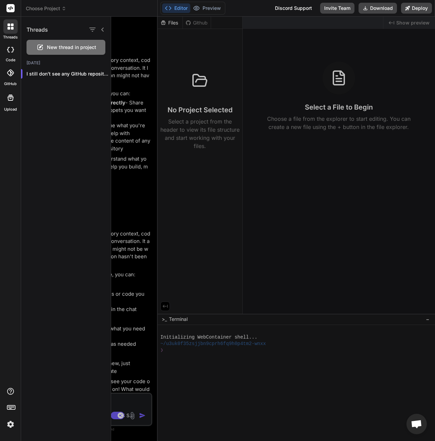
click at [68, 43] on div "New thread in project" at bounding box center [66, 47] width 79 height 15
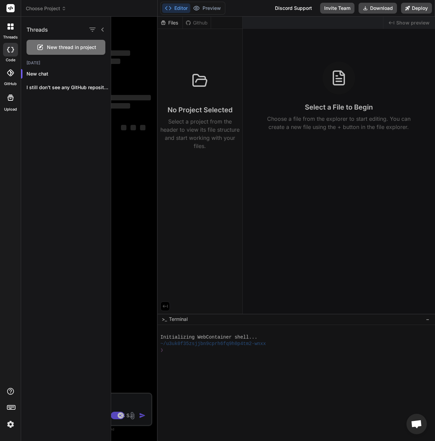
scroll to position [0, 0]
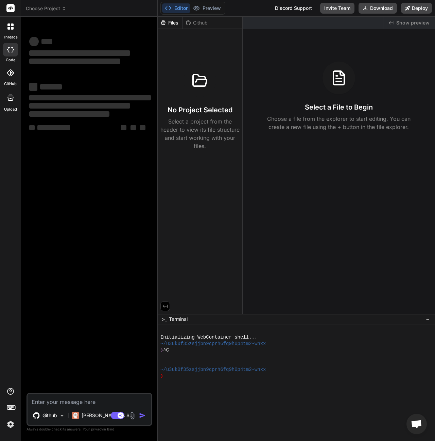
type textarea "x"
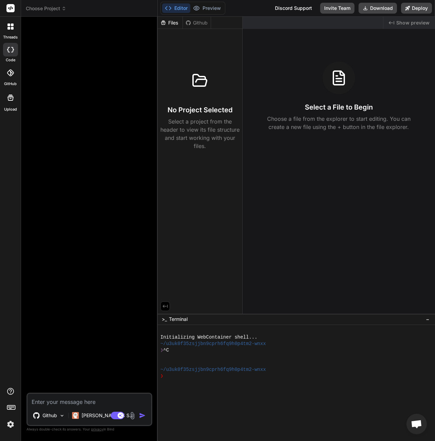
click at [82, 289] on div at bounding box center [90, 207] width 125 height 370
click at [96, 400] on textarea at bounding box center [90, 400] width 124 height 12
paste textarea "You are building a production-grade HR Time Tracking and Employer Management sy…"
type textarea "You are building a production-grade HR Time Tracking and Employer Management sy…"
type textarea "x"
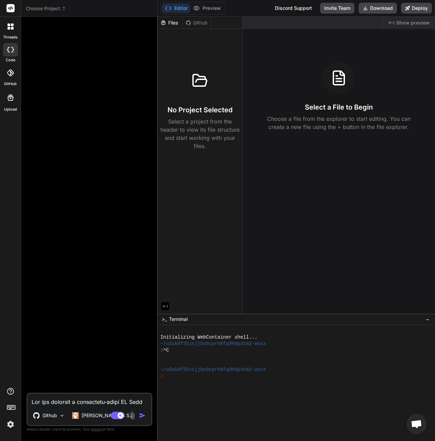
scroll to position [2647, 0]
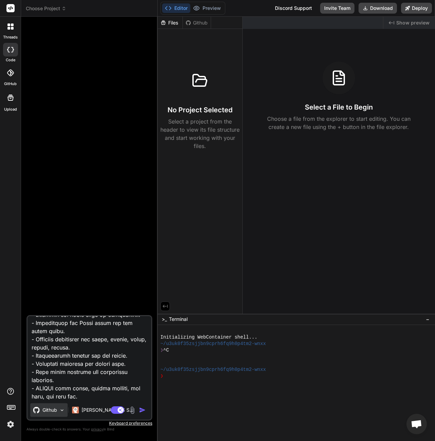
type textarea "You are building a production-grade HR Time Tracking and Employer Management sy…"
click at [60, 409] on img at bounding box center [62, 410] width 6 height 6
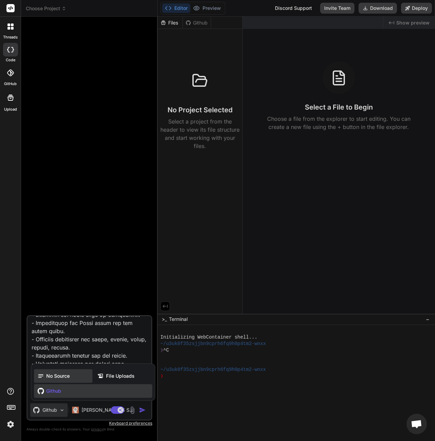
click at [64, 379] on span "No Source" at bounding box center [57, 376] width 23 height 7
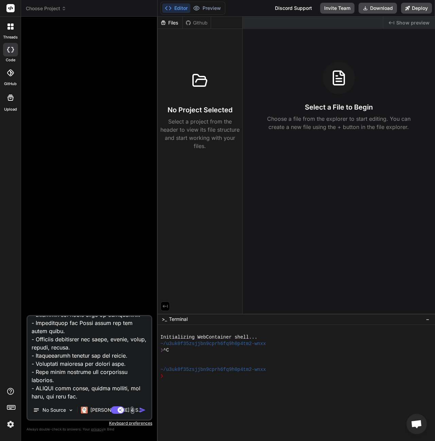
click at [139, 410] on img "button" at bounding box center [142, 410] width 7 height 7
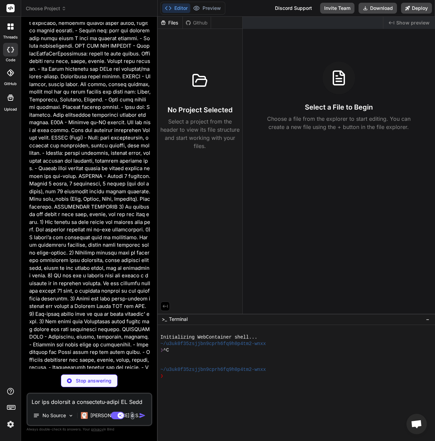
scroll to position [1168, 0]
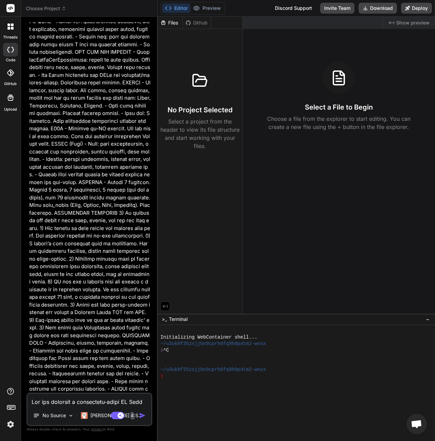
type textarea "x"
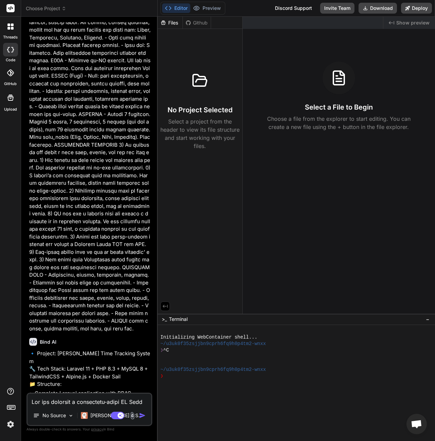
scroll to position [1340, 0]
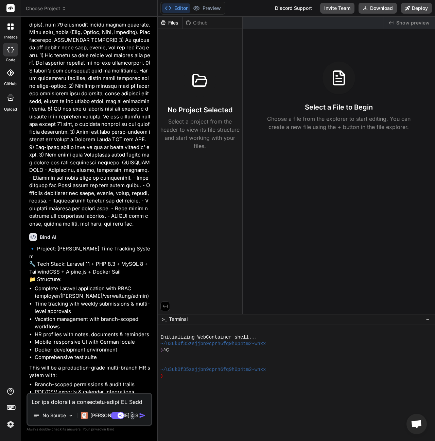
click at [92, 403] on textarea at bounding box center [90, 400] width 124 height 12
type textarea "x"
type textarea "y"
type textarea "x"
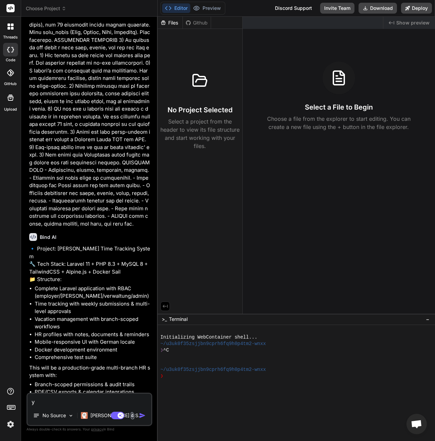
type textarea "ye"
type textarea "x"
type textarea "yes"
type textarea "x"
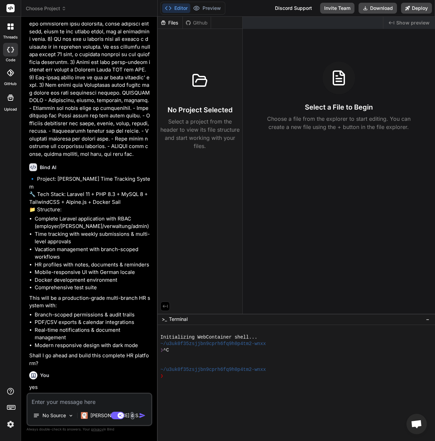
scroll to position [1404, 0]
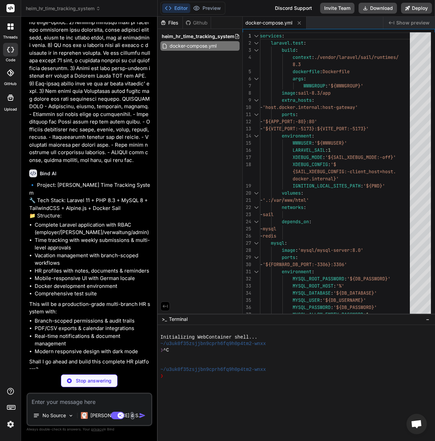
type textarea "x"
type textarea "SCOUT_DRIVER=database # HR System Settings HR_DOCUMENT_MAX_SIZE=10240 HR_DOCUME…"
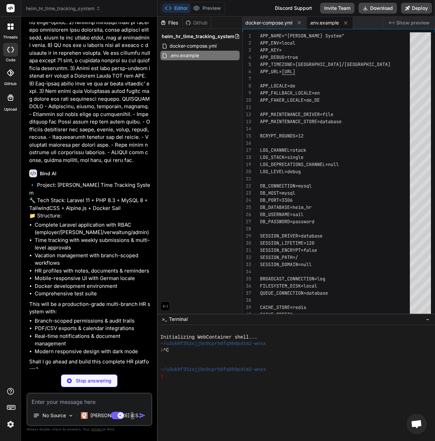
type textarea "x"
type textarea ""prefer-stable": true }"
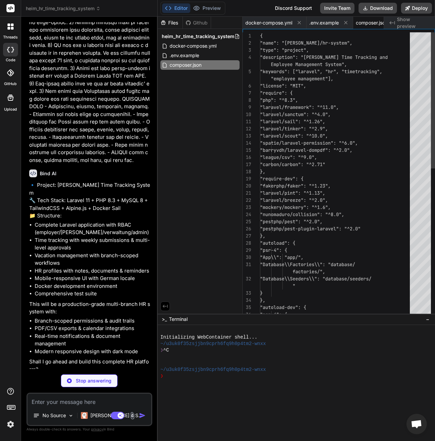
scroll to position [0, 20]
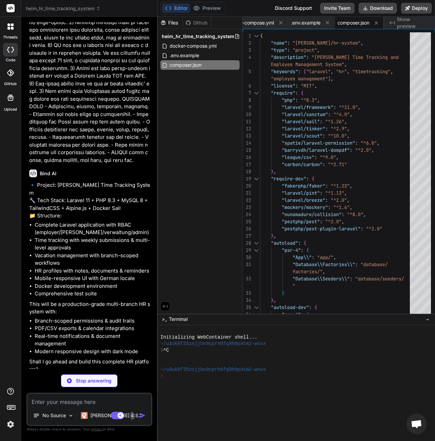
type textarea "x"
type textarea "} }"
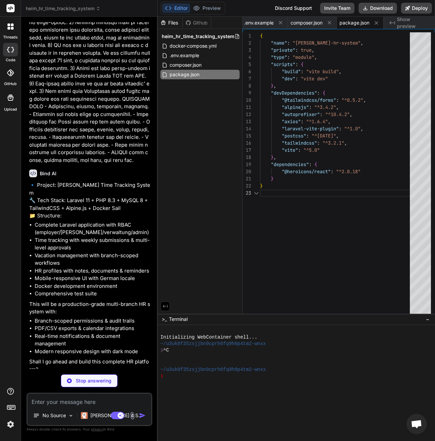
scroll to position [14, 0]
type textarea "x"
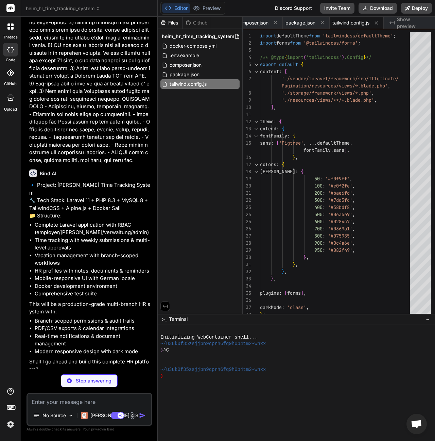
type textarea "x"
type textarea "], });"
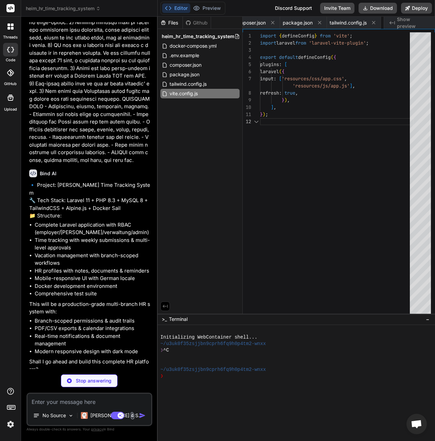
scroll to position [14, 0]
type textarea "x"
type textarea "}); } public function down(): void { Schema::dropIfExists('branches'); } };"
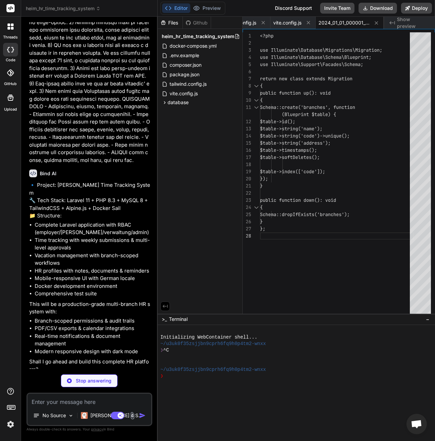
type textarea "x"
type textarea "('password_reset_tokens'); Schema::dropIfExists('users'); } };"
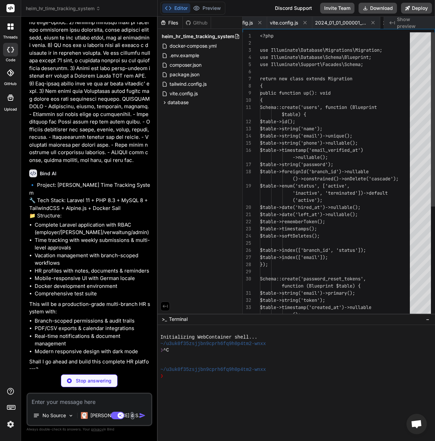
scroll to position [29, 0]
type textarea "x"
type textarea "} public function down(): void { Schema::dropIfExists('user_profiles'); } };"
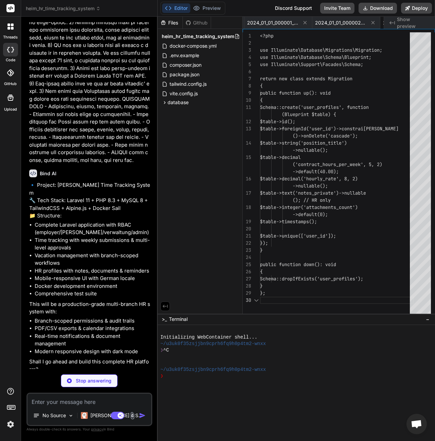
scroll to position [50, 0]
type textarea "x"
type textarea "public function down(): void { Schema::dropIfExists('time_types'); } };"
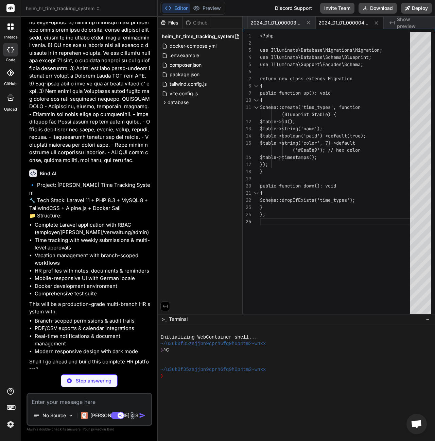
type textarea "x"
type textarea "$table->index(['date']); }); } public function down(): void { Schema::dropIfExi…"
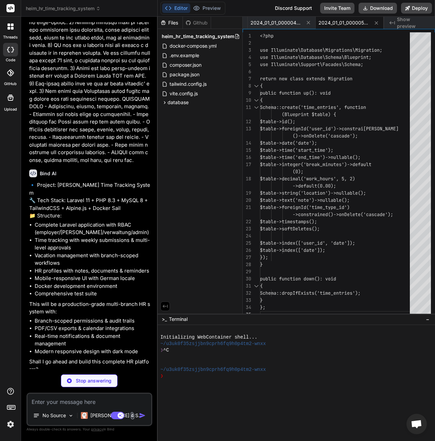
type textarea "x"
type textarea "{ Schema::dropIfExists('timesheets'); } };"
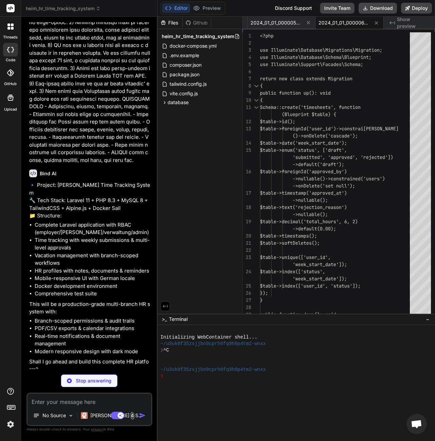
type textarea "x"
type textarea "{ Schema::dropIfExists('vacations'); } };"
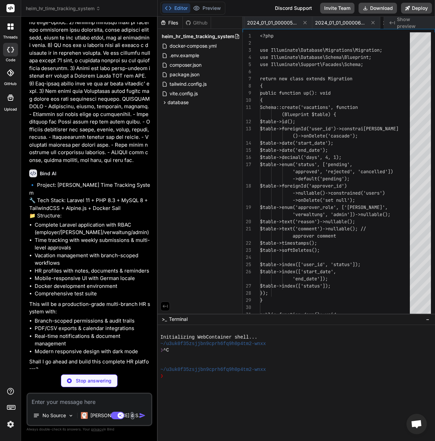
scroll to position [0, 644]
type textarea "x"
type textarea "} public function down(): void { Schema::dropIfExists('audits'); } };"
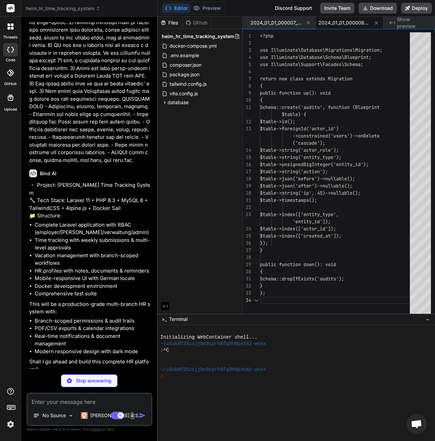
scroll to position [50, 0]
type textarea "x"
type textarea "}); } public function down(): void { Schema::dropIfExists('documents'); } };"
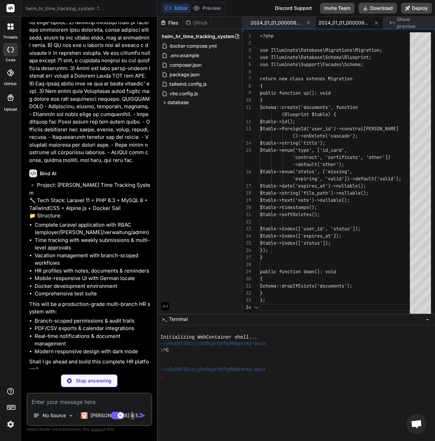
scroll to position [57, 0]
type textarea "x"
type textarea "} public function down(): void { Schema::dropIfExists('profile_notes'); } };"
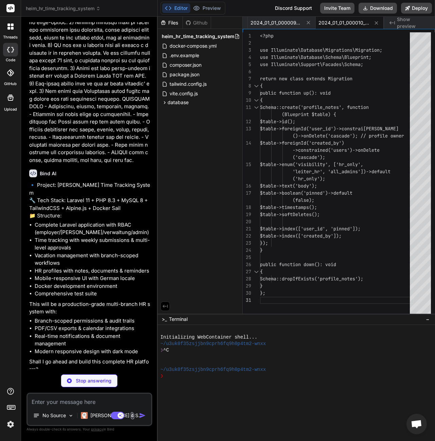
type textarea "x"
type textarea "public function down(): void { Schema::dropIfExists('settings'); } };"
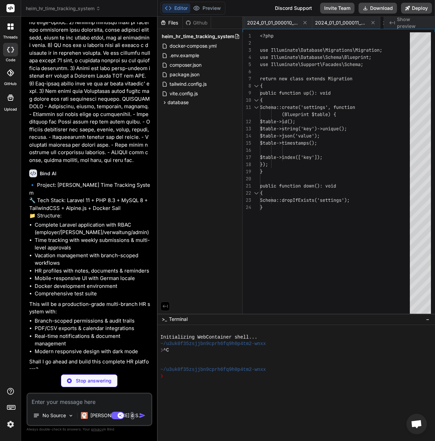
type textarea "x"
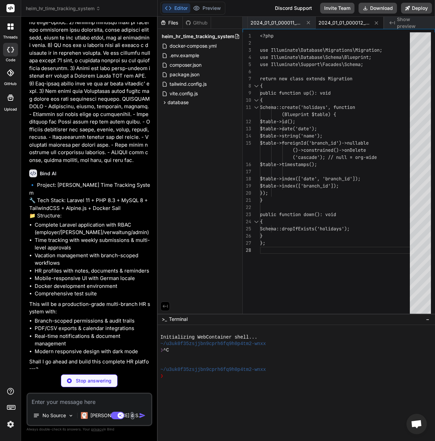
type textarea "x"
type textarea "$table->index(['date', 'branch_id']); $table->index(['branch_id']); }); } publi…"
click at [333, 193] on div "});" at bounding box center [337, 192] width 154 height 7
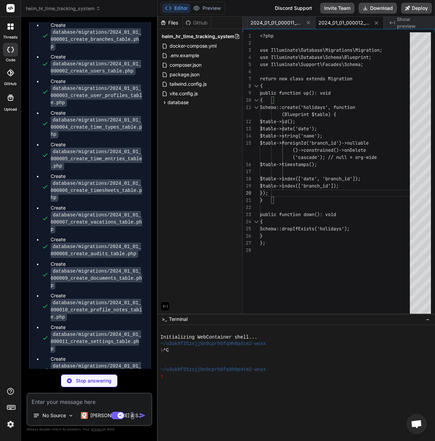
click at [98, 324] on div "Create database/migrations/2024_01_01_000011_create_settings_table.php" at bounding box center [97, 338] width 93 height 28
type textarea "x"
type textarea "['role_has_permissions']); Schema::drop($tableNames['model_has_roles']); Schema…"
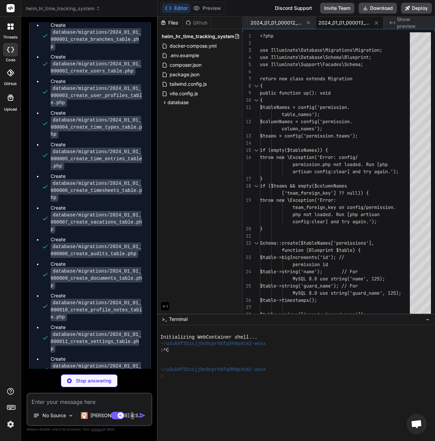
type textarea "x"
type textarea "} };"
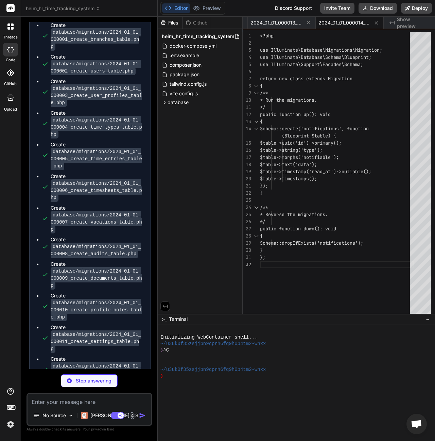
type textarea "x"
type textarea "Schema::dropIfExists('failed_jobs'); Schema::dropIfExists('job_batches'); Schem…"
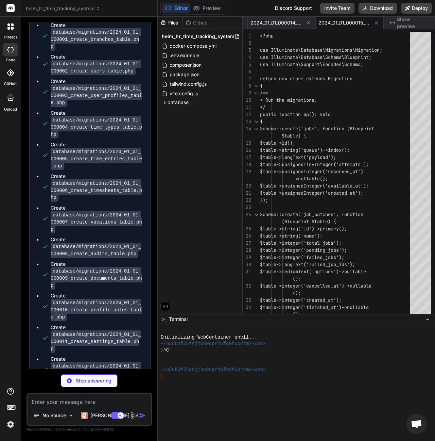
type textarea "x"
type textarea "*/ public function down(): void { Schema::dropIfExists('cache_locks'); Schema::…"
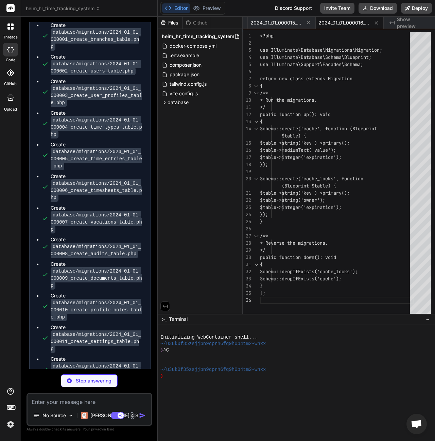
type textarea "x"
type textarea "'role' => $this->display_role, ]; } }"
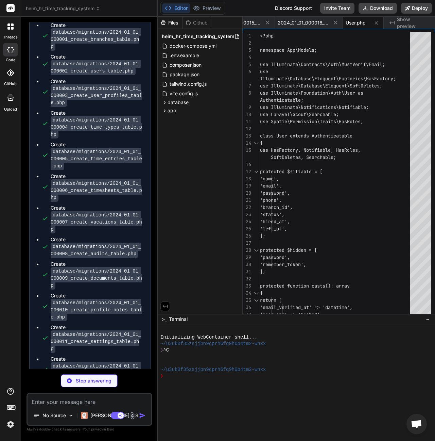
type textarea "x"
type textarea "} }"
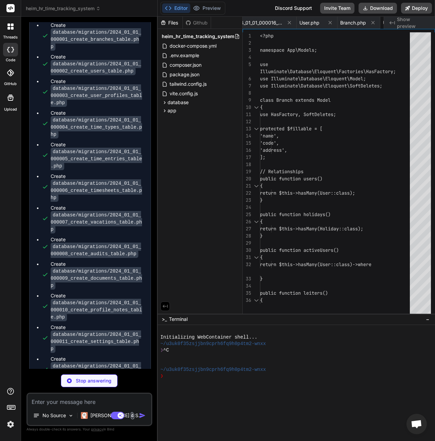
type textarea "x"
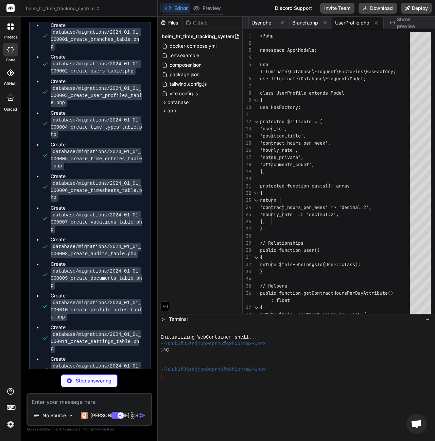
type textarea "x"
type textarea "'#ef4444' => 'bg-red-500', '#8b5cf6' => 'bg-violet-500', ]; return $colorMap[$t…"
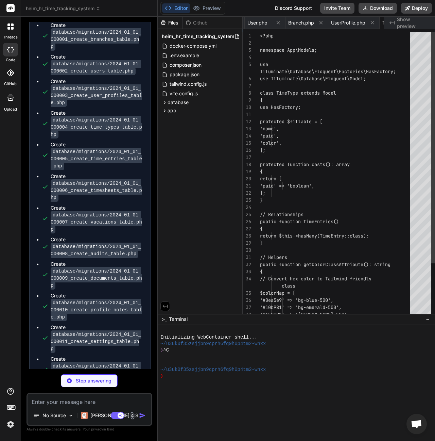
scroll to position [0, 1441]
type textarea "x"
type textarea "$hours = floor($this->work_hours); $minutes = ($this->work_hours - $hours) * 60…"
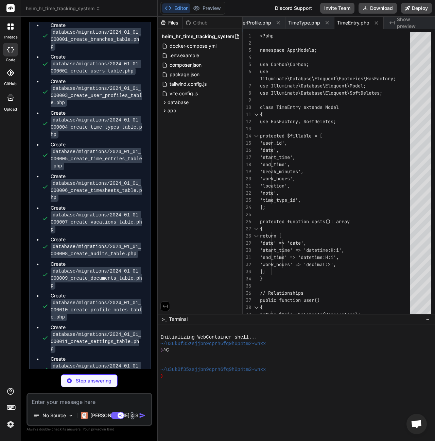
type textarea "x"
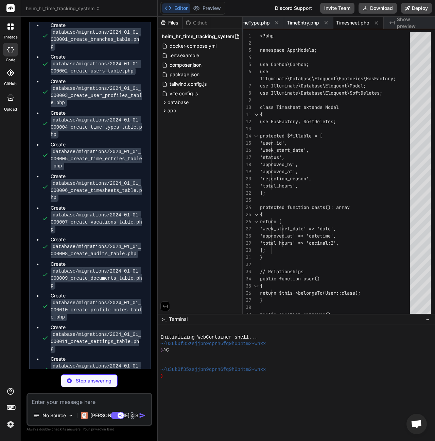
type textarea "x"
type textarea "} public function isUpcoming(): bool { return $this->status === 'approved' && $…"
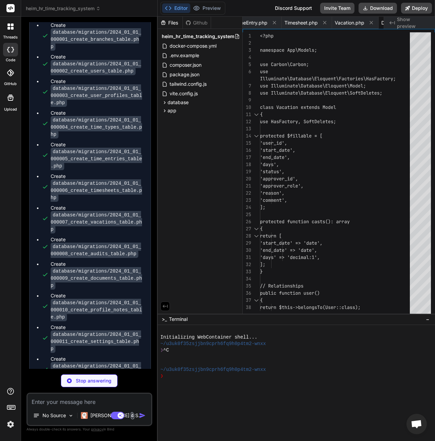
type textarea "x"
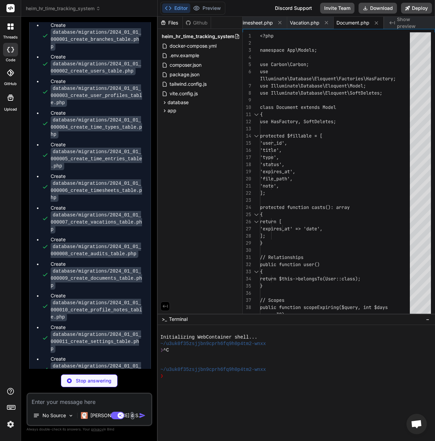
type textarea "x"
type textarea "public function getExcerptAttribute(): string { return str($this->body)->limit(…"
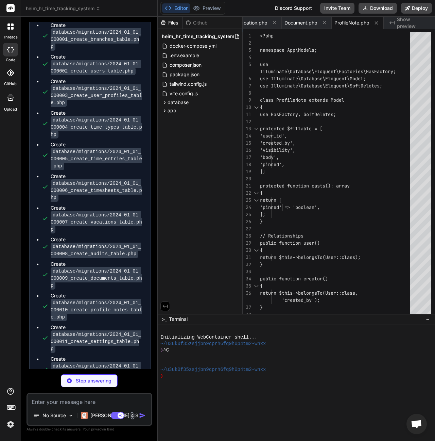
type textarea "x"
type textarea "? 'Alle Filialen' : $this->branch->name; } }"
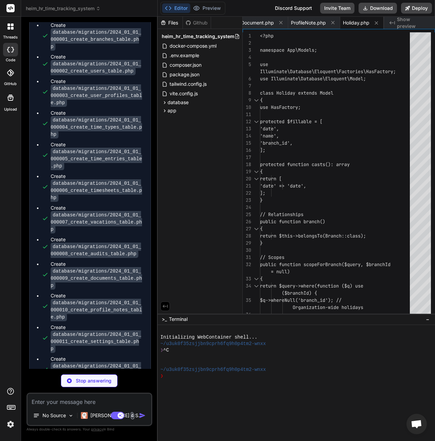
type textarea "x"
type textarea "'before' => $before, 'after' => $after, 'ip' => request()->ip(), ]); } }"
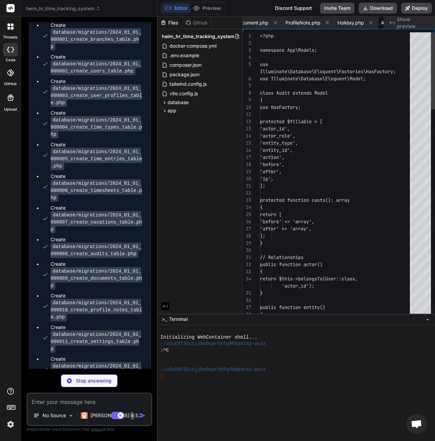
scroll to position [0, 1775]
type textarea "x"
type textarea "('vacation_min_advance_days', 1); } }"
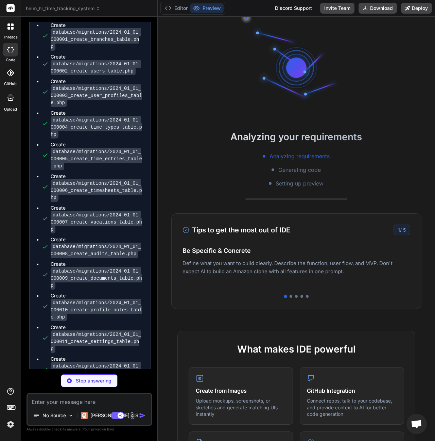
scroll to position [26, 0]
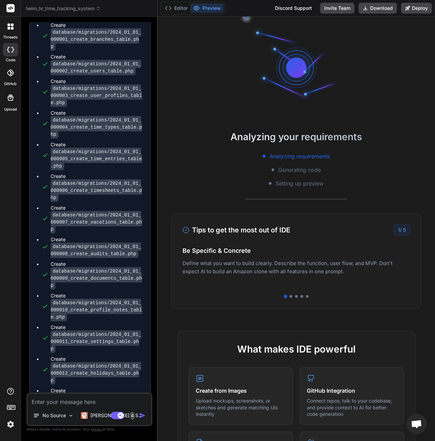
type textarea "x"
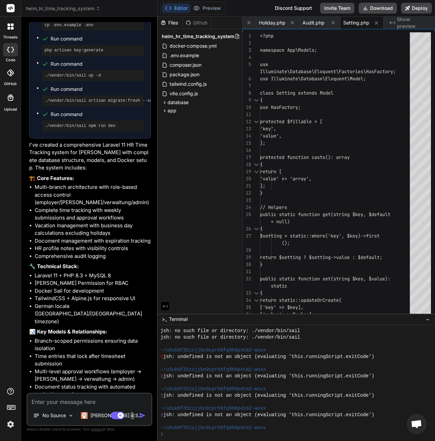
scroll to position [2587, 0]
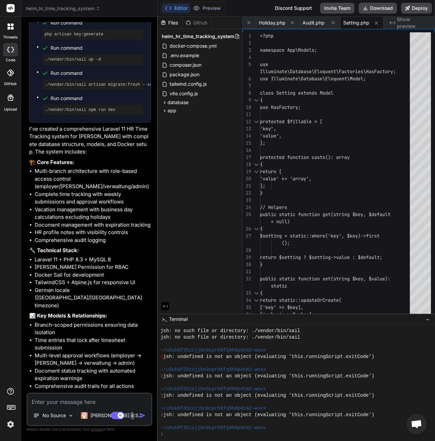
click at [76, 400] on textarea at bounding box center [90, 400] width 124 height 12
type textarea "f"
type textarea "x"
type textarea "fi"
type textarea "x"
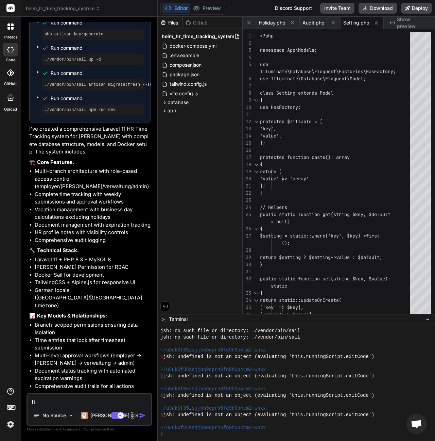
type textarea "fix"
type textarea "x"
type textarea "fix"
type textarea "x"
type textarea "fix t"
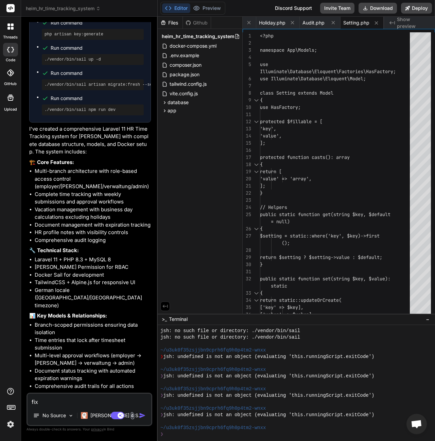
type textarea "x"
type textarea "fix th"
type textarea "x"
type textarea "fix the"
type textarea "x"
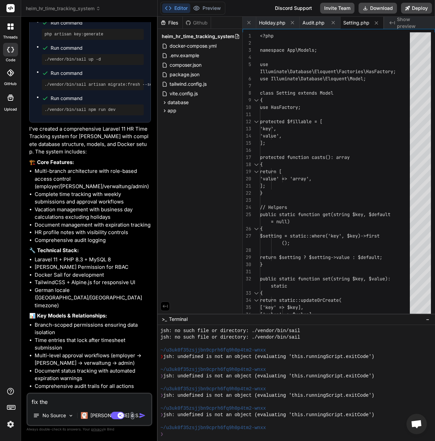
type textarea "fix the"
type textarea "x"
type textarea "fix the e"
type textarea "x"
type textarea "fix the er"
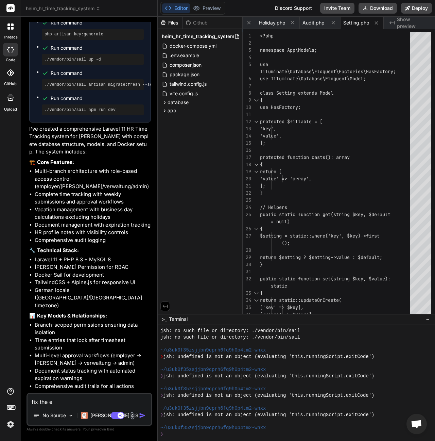
type textarea "x"
type textarea "fix the err"
type textarea "x"
type textarea "fix the erro"
type textarea "x"
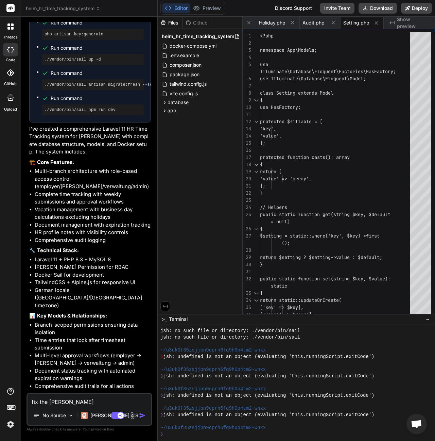
type textarea "fix the error"
type textarea "x"
type textarea "fix the error."
type textarea "x"
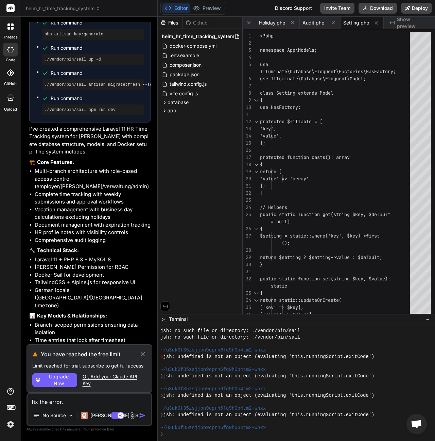
type textarea "fix the error."
click at [145, 354] on icon at bounding box center [142, 354] width 7 height 8
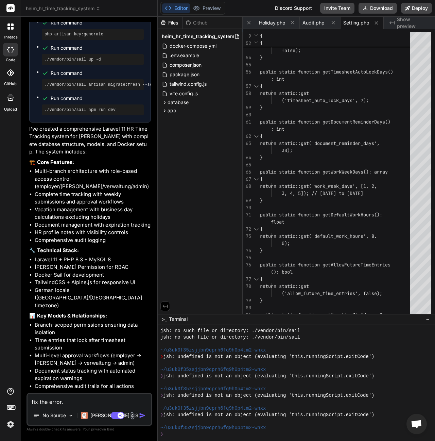
scroll to position [21, 0]
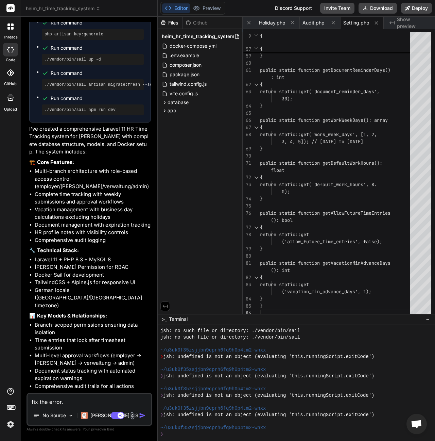
click at [83, 402] on textarea "fix the error." at bounding box center [90, 400] width 124 height 12
click at [137, 413] on div "Agent Mode. When this toggle is activated, AI automatically makes decisions, re…" at bounding box center [129, 415] width 39 height 8
click at [140, 415] on img "button" at bounding box center [142, 415] width 7 height 7
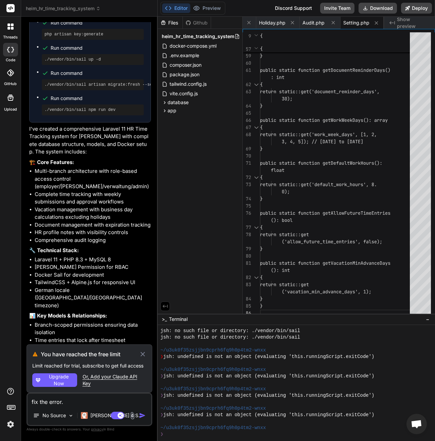
click at [67, 387] on div "You have reached the free limit Limit reached for trial, subscribe to get full …" at bounding box center [90, 368] width 126 height 48
click at [66, 385] on span "Upgrade Now" at bounding box center [58, 380] width 31 height 14
type textarea "x"
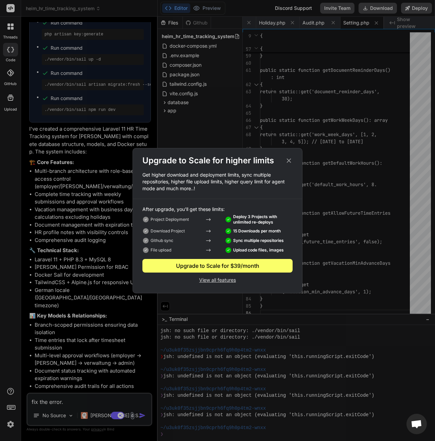
click at [214, 282] on p "View all features" at bounding box center [218, 279] width 150 height 8
click at [288, 159] on icon at bounding box center [288, 160] width 7 height 7
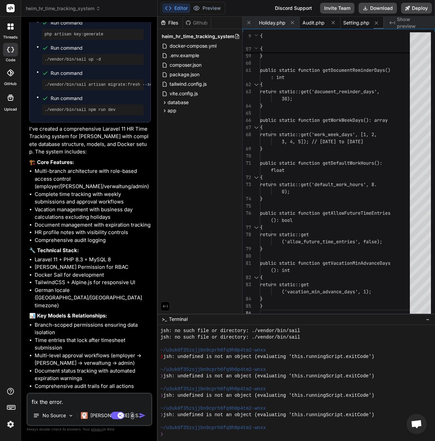
click at [315, 25] on span "Audit.php" at bounding box center [314, 22] width 22 height 7
type textarea "'before' => $before, 'after' => $after, 'ip' => request()->ip(), ]); } }"
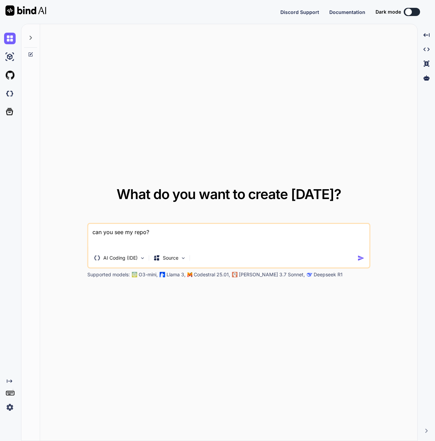
click at [31, 37] on icon at bounding box center [31, 38] width 2 height 4
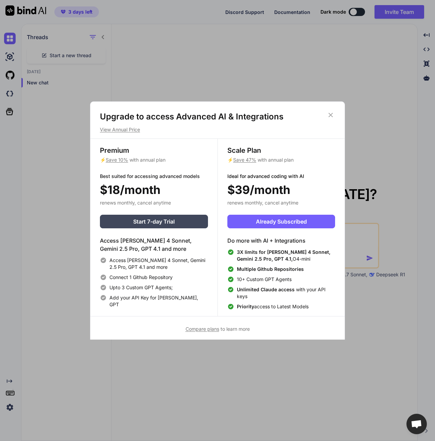
type textarea "x"
click at [175, 224] on span "Start 7-day Trial" at bounding box center [154, 221] width 42 height 8
